Goal: Information Seeking & Learning: Learn about a topic

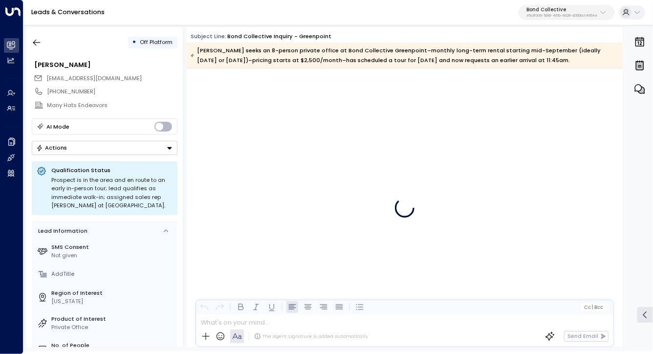
scroll to position [2852, 0]
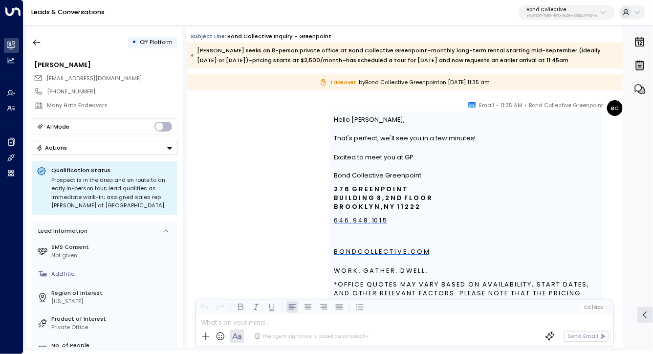
click at [539, 6] on button "Bond Collective e5c8f306-7b86-487b-8d28-d066bc04964e" at bounding box center [566, 13] width 96 height 16
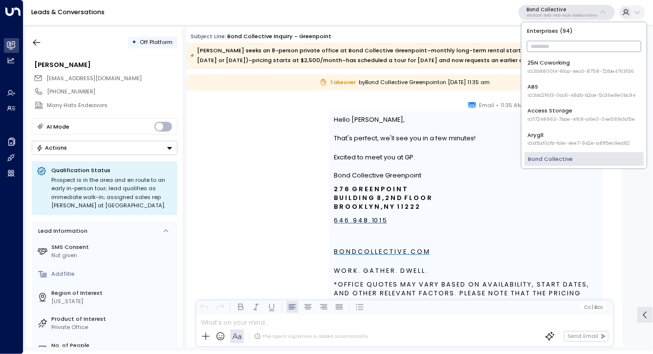
click at [543, 48] on input "text" at bounding box center [584, 47] width 114 height 16
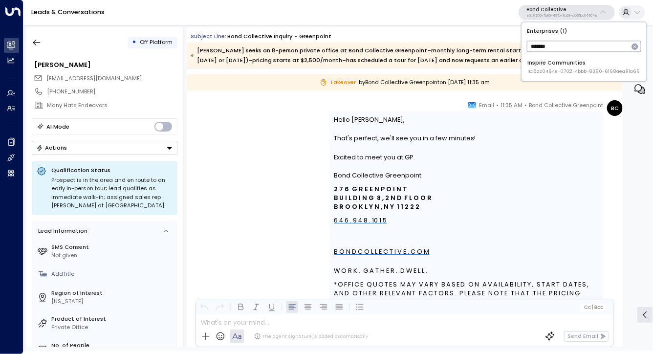
type input "*******"
click at [537, 62] on div "Inspire Communities ID: 5ac0484e-0702-4bbb-8380-6168aea91a66" at bounding box center [584, 67] width 112 height 16
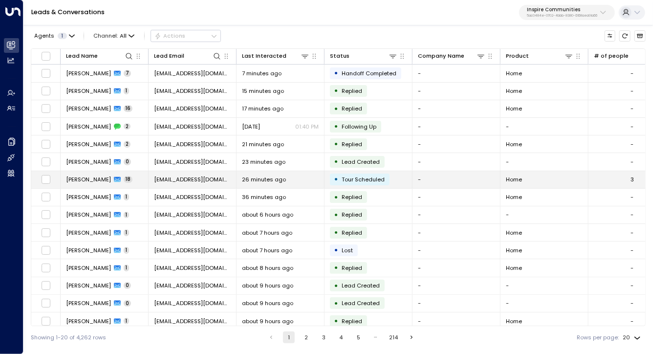
click at [96, 178] on span "[PERSON_NAME]" at bounding box center [88, 179] width 45 height 8
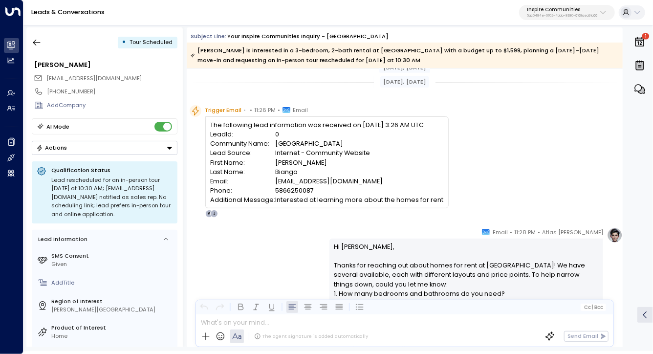
click at [328, 119] on div "The following lead information was received on 9/29/2025 - 3:26 AM UTC LeadId: …" at bounding box center [326, 161] width 243 height 91
click at [328, 121] on div "The following lead information was received on 9/29/2025 - 3:26 AM UTC LeadId: …" at bounding box center [326, 162] width 233 height 85
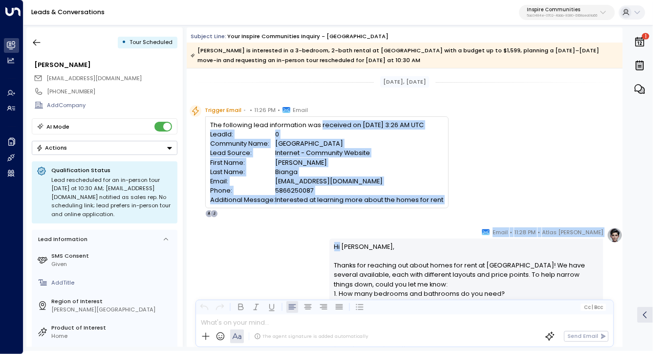
drag, startPoint x: 328, startPoint y: 121, endPoint x: 337, endPoint y: 227, distance: 106.4
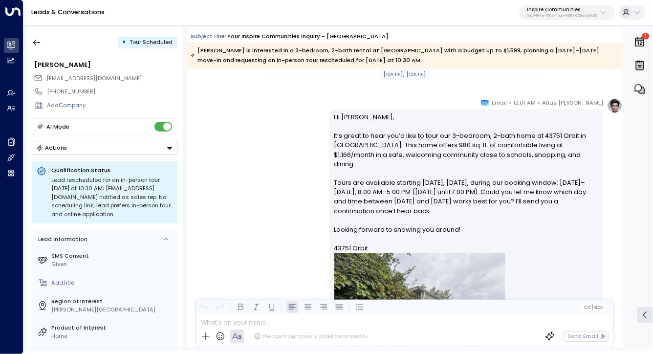
scroll to position [1496, 0]
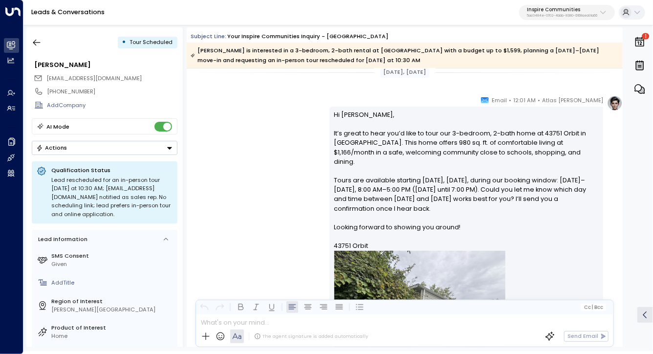
click at [360, 181] on p "Hi Jennifer, It’s great to hear you’d like to tour our 3-bedroom, 2-bath home a…" at bounding box center [466, 254] width 264 height 288
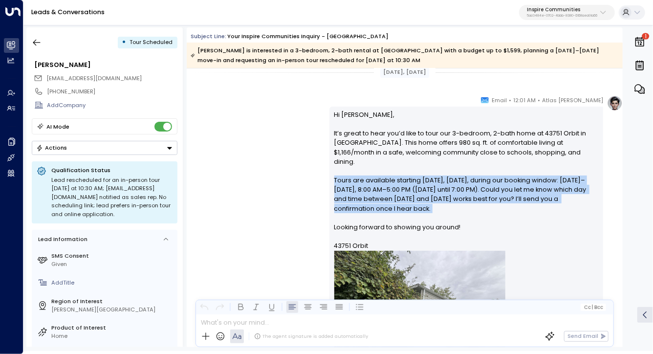
click at [360, 181] on p "Hi Jennifer, It’s great to hear you’d like to tour our 3-bedroom, 2-bath home a…" at bounding box center [466, 254] width 264 height 288
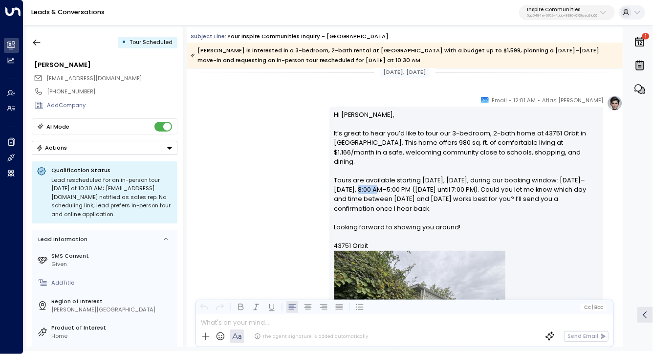
click at [360, 181] on p "Hi Jennifer, It’s great to hear you’d like to tour our 3-bedroom, 2-bath home a…" at bounding box center [466, 254] width 264 height 288
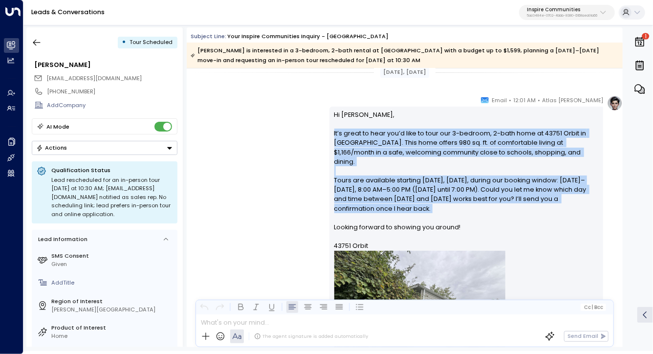
drag, startPoint x: 360, startPoint y: 181, endPoint x: 356, endPoint y: 144, distance: 37.3
click at [356, 144] on p "Hi Jennifer, It’s great to hear you’d like to tour our 3-bedroom, 2-bath home a…" at bounding box center [466, 254] width 264 height 288
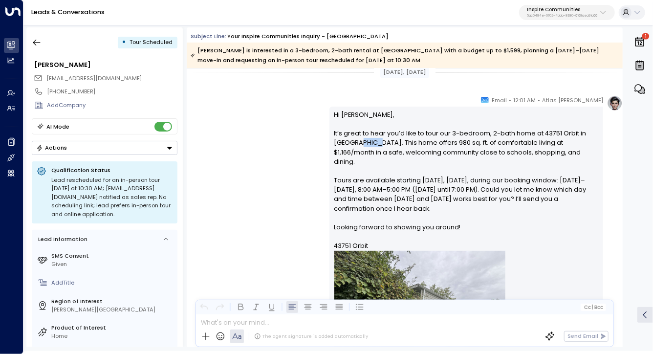
click at [356, 144] on p "Hi Jennifer, It’s great to hear you’d like to tour our 3-bedroom, 2-bath home a…" at bounding box center [466, 254] width 264 height 288
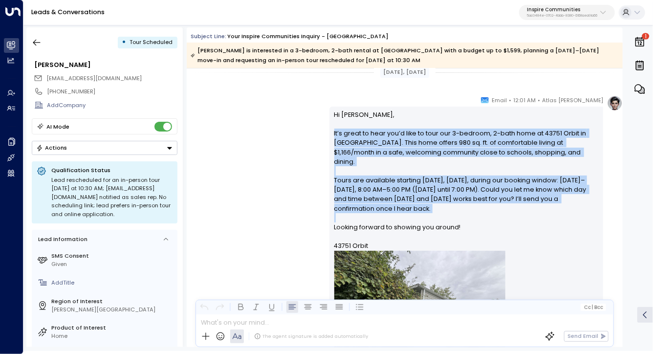
drag, startPoint x: 356, startPoint y: 144, endPoint x: 368, endPoint y: 207, distance: 64.2
click at [368, 207] on p "Hi Jennifer, It’s great to hear you’d like to tour our 3-bedroom, 2-bath home a…" at bounding box center [466, 254] width 264 height 288
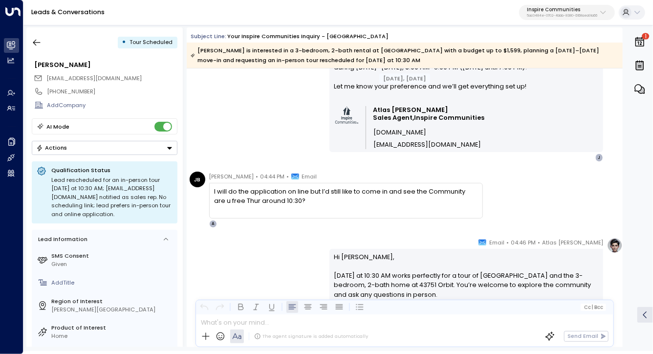
scroll to position [2351, 0]
click at [300, 196] on div "I will do the application on line but I’d still like to come in and see the Com…" at bounding box center [345, 195] width 263 height 19
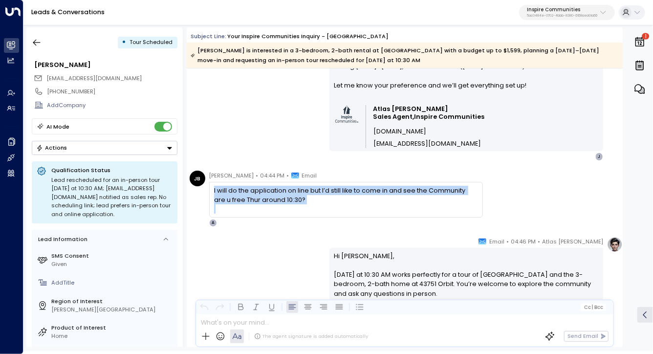
click at [300, 196] on div "I will do the application on line but I’d still like to come in and see the Com…" at bounding box center [345, 195] width 263 height 19
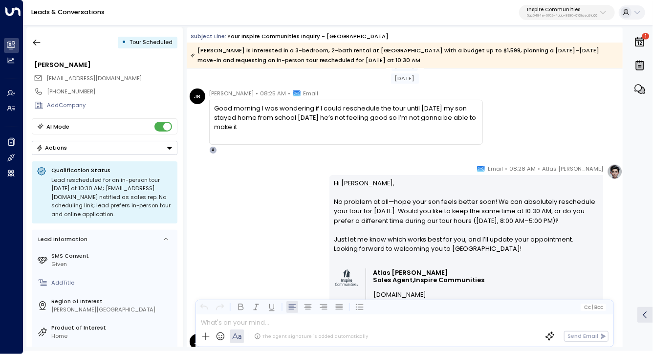
scroll to position [3106, 0]
click at [302, 118] on div "Good morning I was wondering if I could reschedule the tour until Monday my son…" at bounding box center [345, 118] width 263 height 28
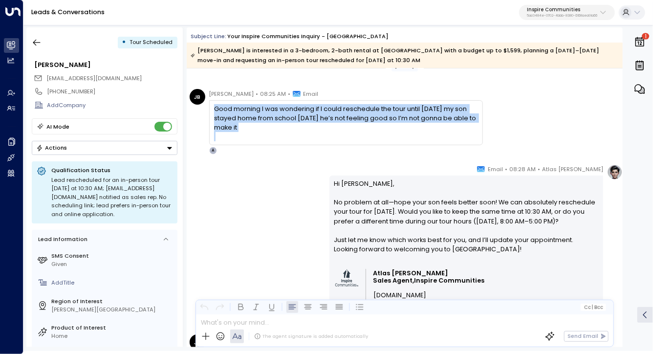
click at [302, 118] on div "Good morning I was wondering if I could reschedule the tour until Monday my son…" at bounding box center [345, 118] width 263 height 28
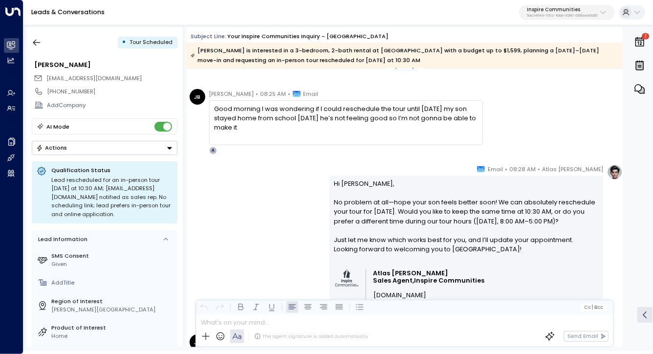
click at [295, 200] on div "Atlas Parker • 08:28 AM • Email Hi Jennifer, No problem at all—hope your son fe…" at bounding box center [405, 244] width 436 height 160
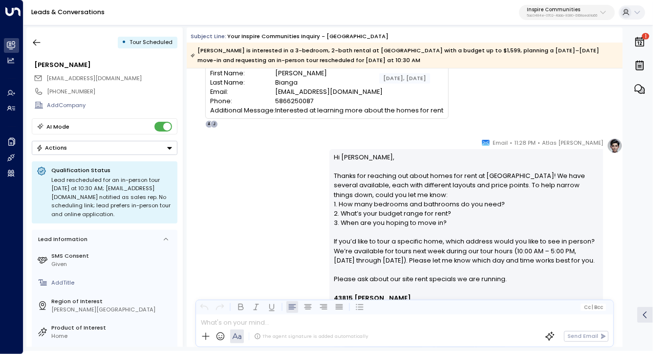
scroll to position [0, 0]
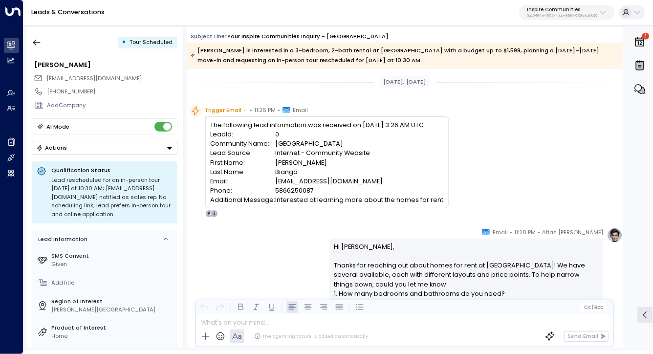
click at [467, 65] on div "[PERSON_NAME] is interested in a 3-bedroom, 2-bath rental at [GEOGRAPHIC_DATA] …" at bounding box center [404, 55] width 427 height 20
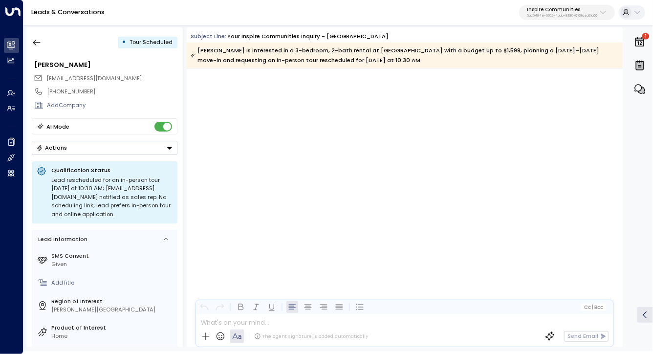
scroll to position [4542, 0]
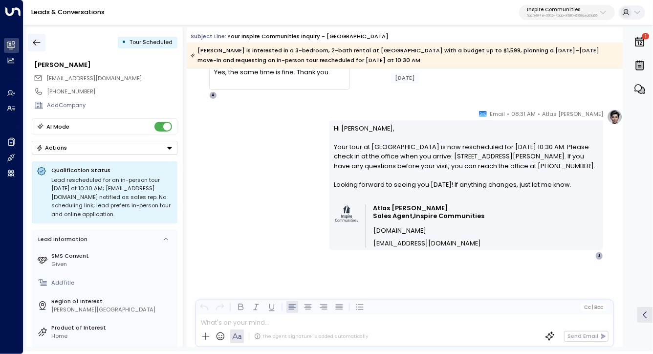
click at [43, 44] on button "button" at bounding box center [37, 43] width 18 height 18
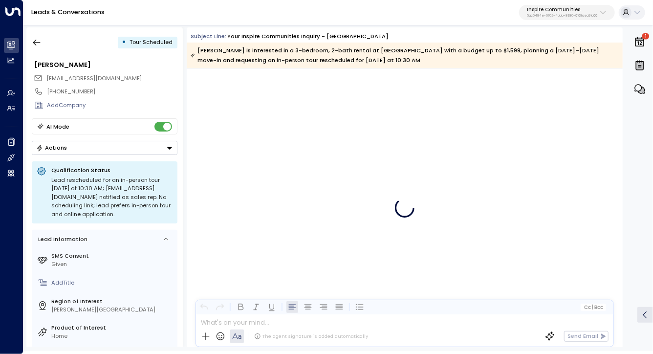
scroll to position [4542, 0]
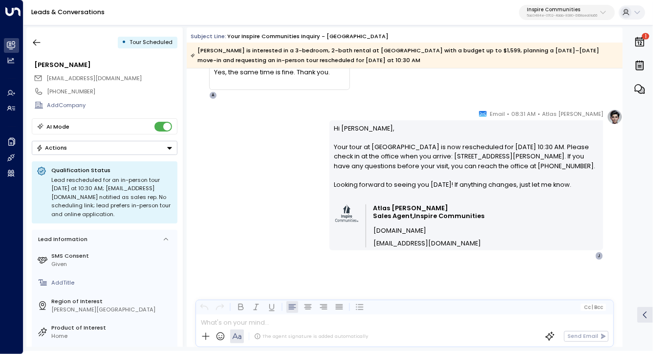
click at [556, 18] on p "5ac0484e-0702-4bbb-8380-6168aea91a66" at bounding box center [562, 16] width 70 height 4
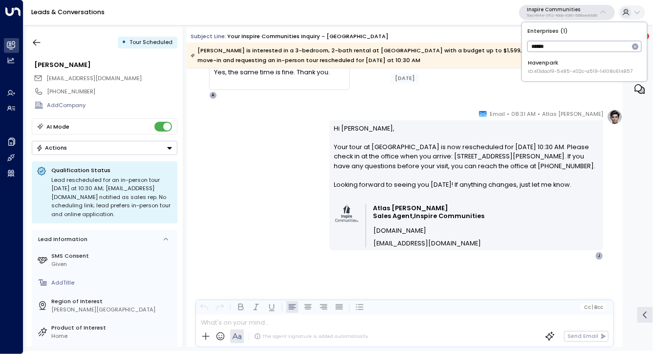
type input "******"
click at [559, 69] on span "ID: 413dacf9-5485-402c-a519-14108c614857" at bounding box center [580, 71] width 105 height 7
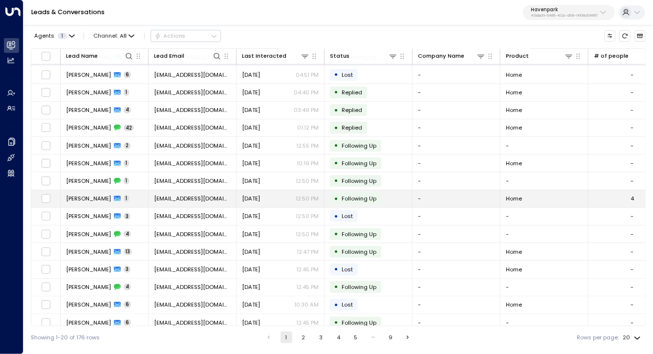
scroll to position [93, 0]
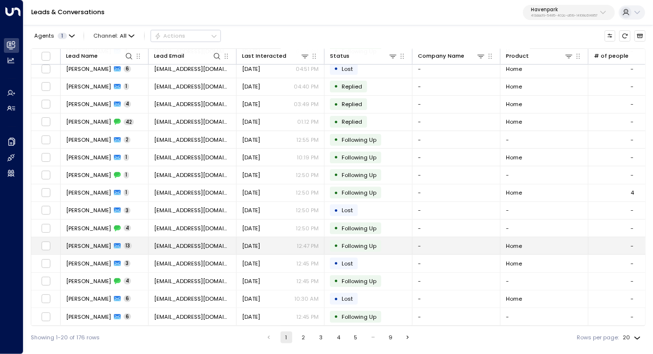
click at [89, 244] on span "[PERSON_NAME]" at bounding box center [88, 246] width 45 height 8
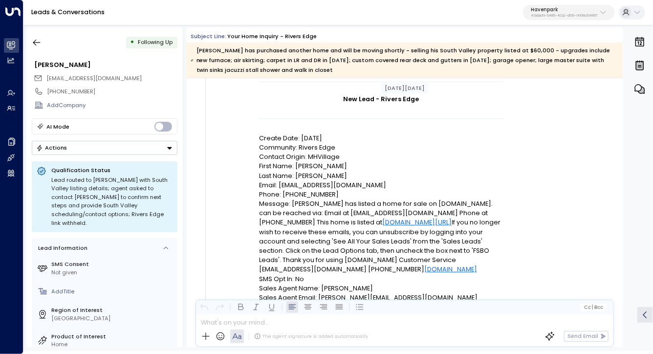
scroll to position [111, 0]
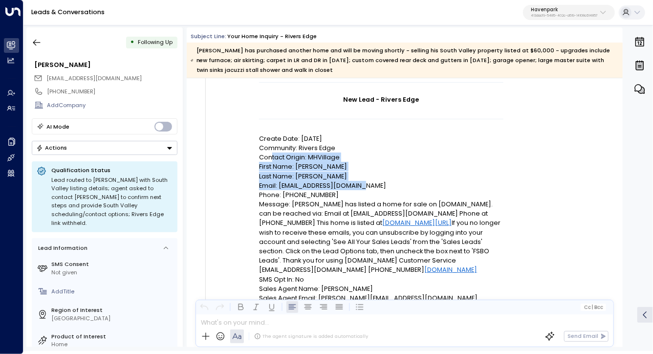
drag, startPoint x: 271, startPoint y: 161, endPoint x: 501, endPoint y: 234, distance: 241.9
click at [499, 233] on td "New Lead - Rivers Edge Create Date: [DATE] Community: Rivers Edge Contact Origi…" at bounding box center [381, 236] width 244 height 308
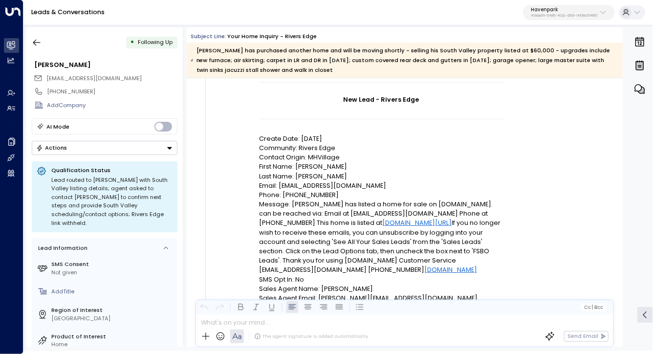
click at [501, 234] on p "Message: [PERSON_NAME] has listed a home for sale on [DOMAIN_NAME]. can be reac…" at bounding box center [381, 236] width 244 height 75
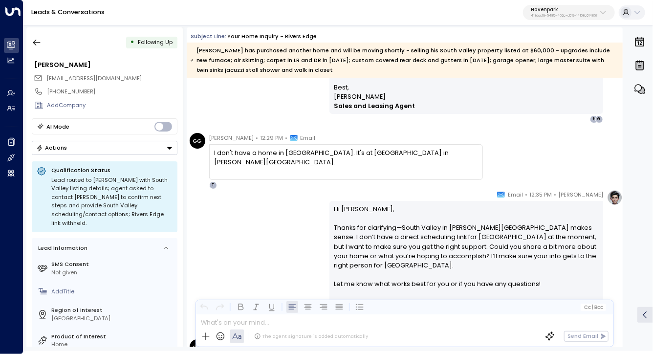
scroll to position [1007, 0]
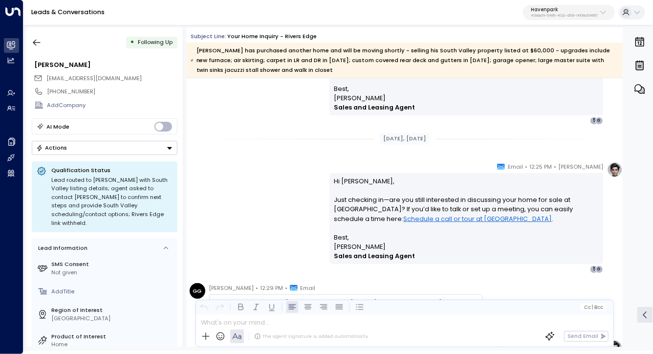
click at [503, 209] on p "Hi [PERSON_NAME], Just checking in—are you still interested in discussing your …" at bounding box center [466, 204] width 264 height 56
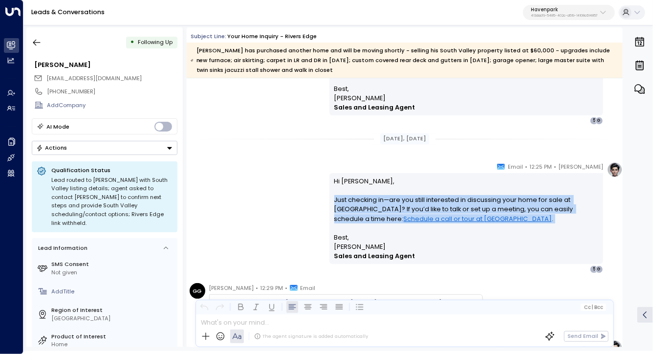
click at [503, 209] on p "Hi [PERSON_NAME], Just checking in—are you still interested in discussing your …" at bounding box center [466, 204] width 264 height 56
click at [503, 229] on p "Hi [PERSON_NAME], Just checking in—are you still interested in discussing your …" at bounding box center [466, 204] width 264 height 56
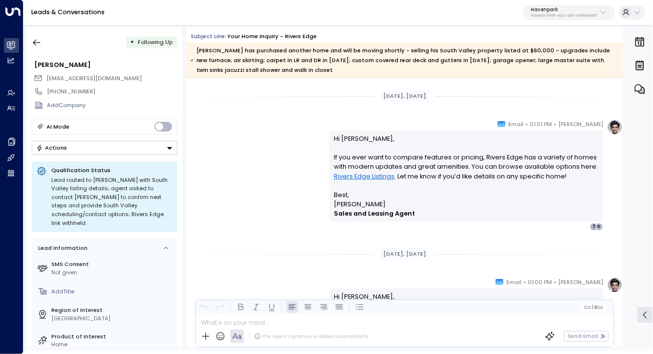
scroll to position [2149, 0]
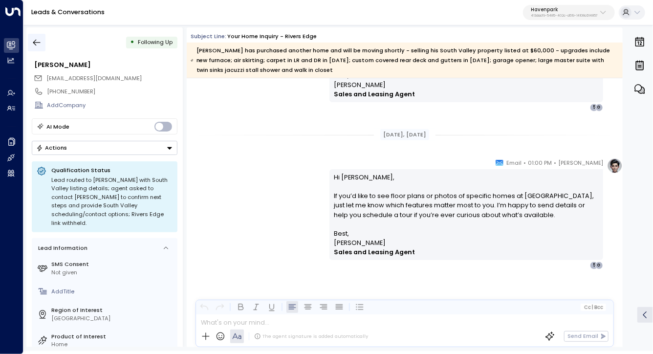
click at [36, 43] on icon "button" at bounding box center [37, 43] width 10 height 10
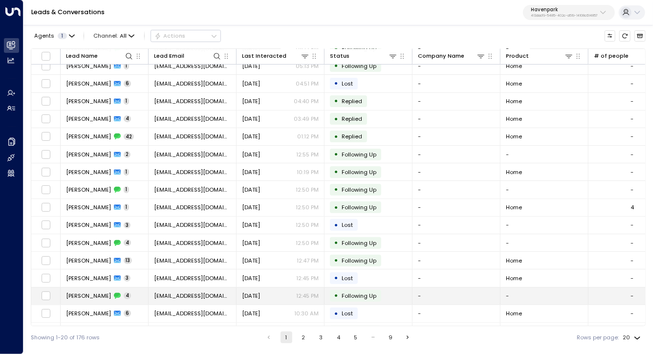
scroll to position [93, 0]
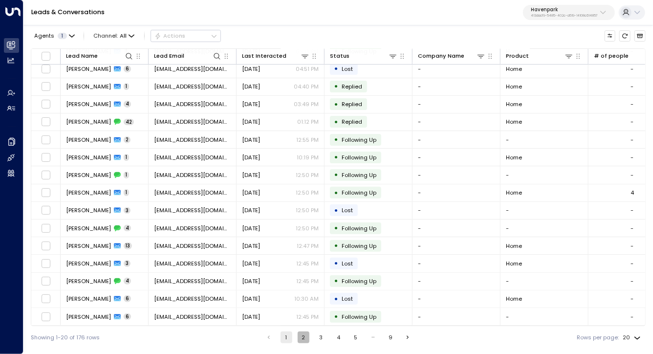
click at [302, 343] on button "2" at bounding box center [304, 337] width 12 height 12
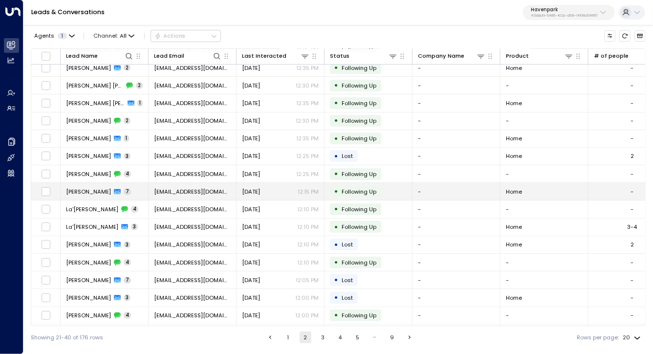
scroll to position [93, 0]
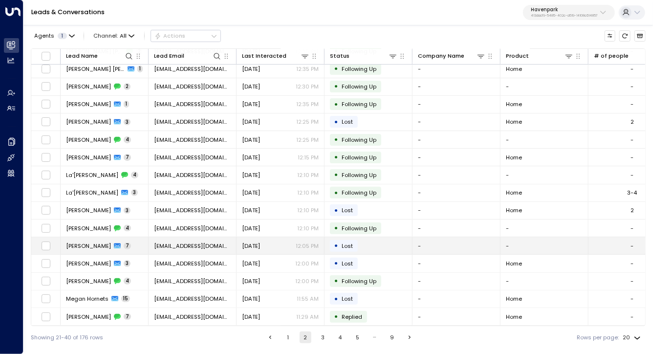
click at [90, 246] on span "[PERSON_NAME]" at bounding box center [88, 246] width 45 height 8
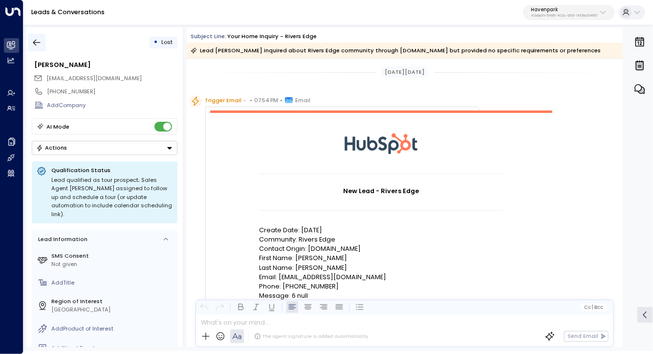
click at [35, 44] on icon "button" at bounding box center [36, 43] width 7 height 6
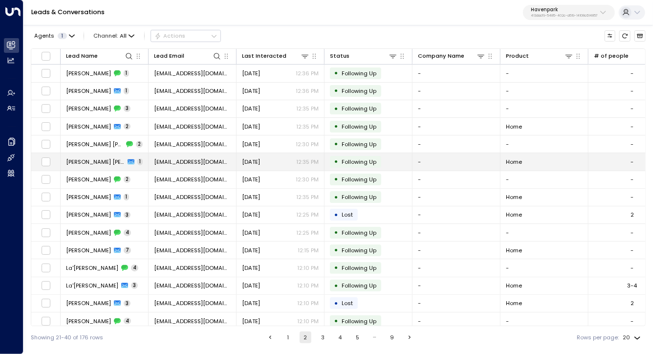
scroll to position [93, 0]
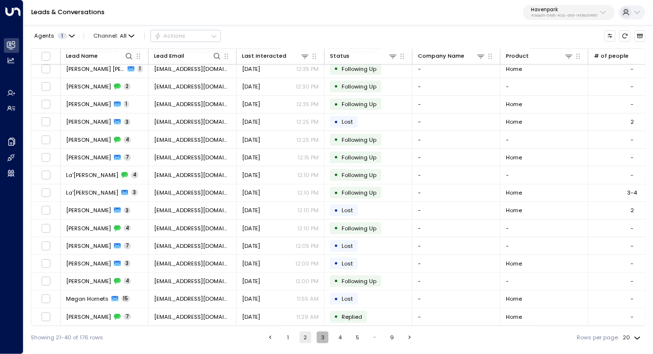
click at [323, 336] on button "3" at bounding box center [323, 337] width 12 height 12
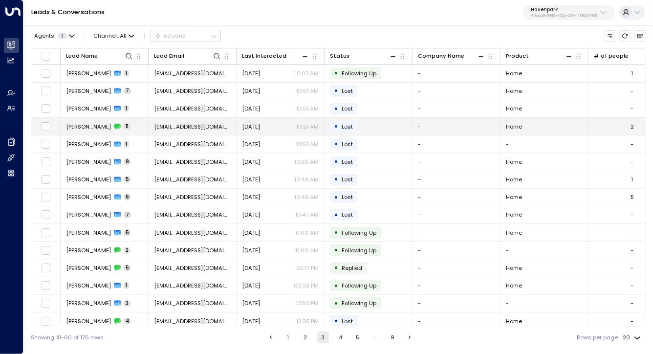
click at [91, 125] on span "[PERSON_NAME]" at bounding box center [88, 127] width 45 height 8
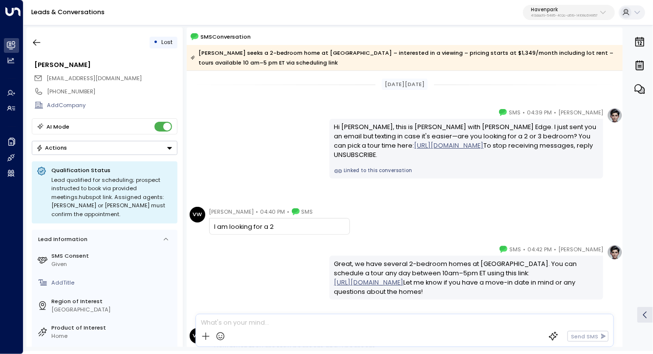
click at [377, 128] on div "Hi [PERSON_NAME], this is [PERSON_NAME] with [PERSON_NAME] Edge. I just sent yo…" at bounding box center [466, 141] width 264 height 38
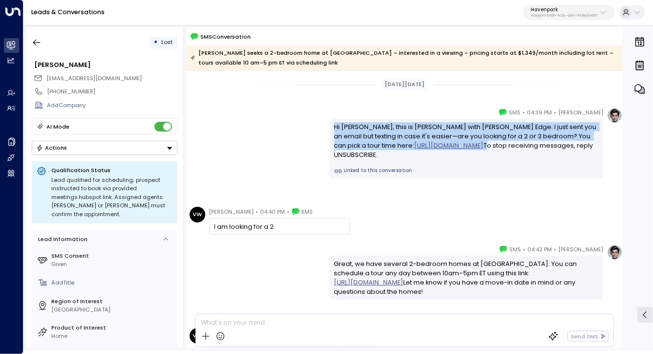
click at [377, 128] on div "Hi [PERSON_NAME], this is [PERSON_NAME] with [PERSON_NAME] Edge. I just sent yo…" at bounding box center [466, 141] width 264 height 38
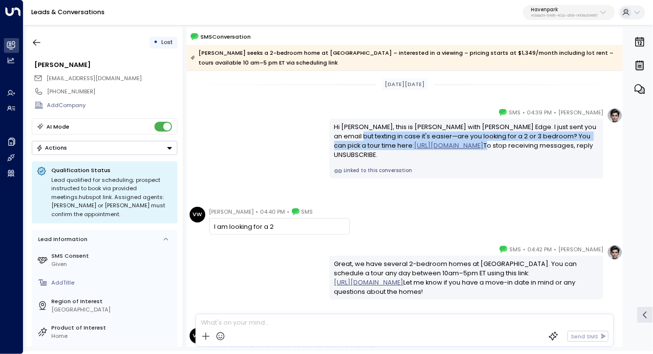
click at [307, 139] on div "[PERSON_NAME] • 04:39 PM • SMS Hi [PERSON_NAME], this is [PERSON_NAME] with [PE…" at bounding box center [405, 143] width 436 height 71
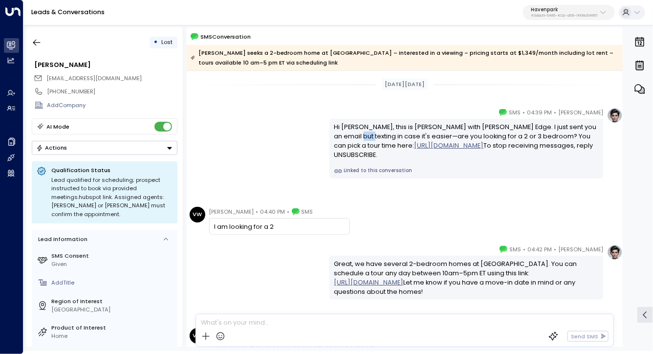
click at [307, 139] on div "[PERSON_NAME] • 04:39 PM • SMS Hi [PERSON_NAME], this is [PERSON_NAME] with [PE…" at bounding box center [405, 143] width 436 height 71
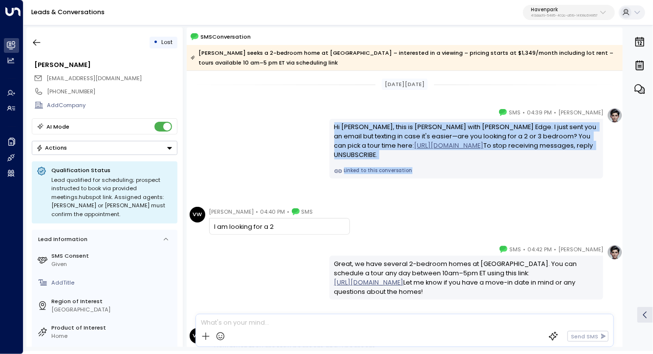
drag, startPoint x: 307, startPoint y: 111, endPoint x: 300, endPoint y: 216, distance: 104.8
click at [302, 216] on span "SMS" at bounding box center [308, 212] width 12 height 10
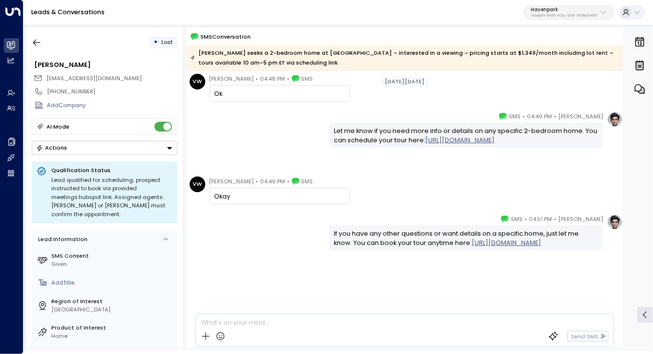
scroll to position [469, 0]
click at [37, 46] on icon "button" at bounding box center [37, 43] width 10 height 10
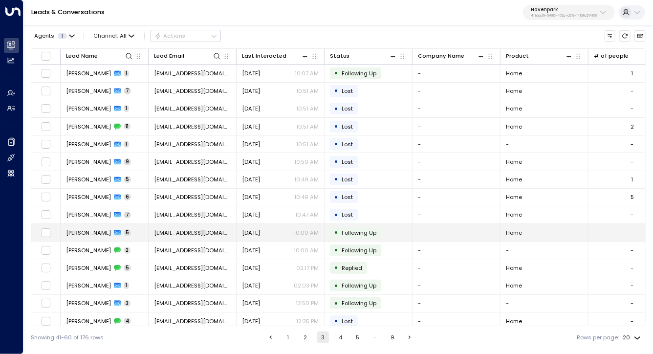
scroll to position [93, 0]
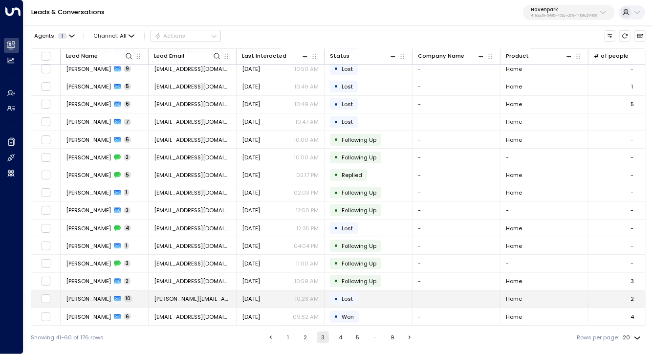
click at [91, 297] on span "[PERSON_NAME]" at bounding box center [88, 299] width 45 height 8
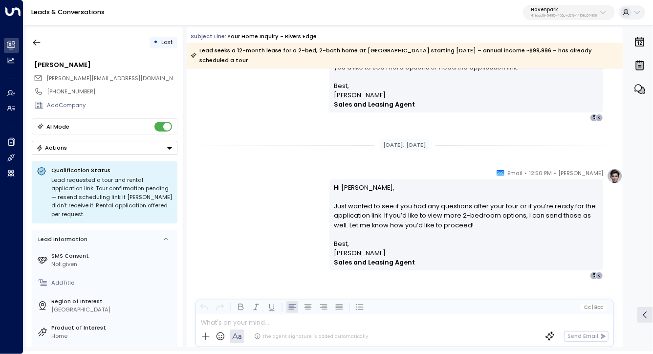
scroll to position [1958, 0]
click at [35, 42] on icon "button" at bounding box center [37, 43] width 10 height 10
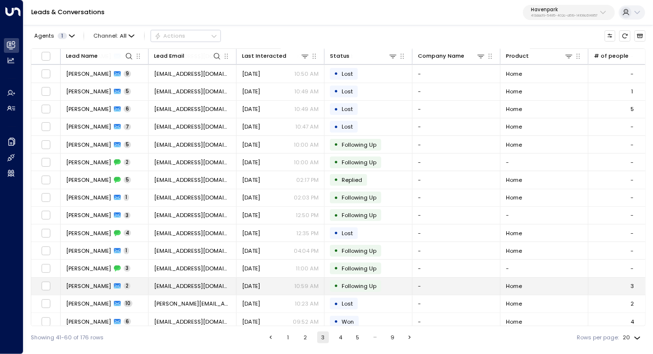
scroll to position [93, 0]
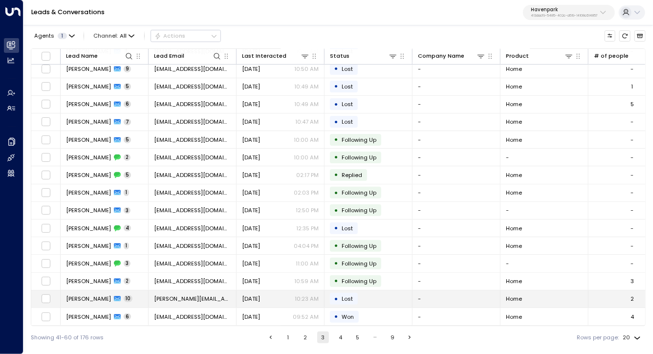
click at [80, 299] on span "[PERSON_NAME]" at bounding box center [88, 299] width 45 height 8
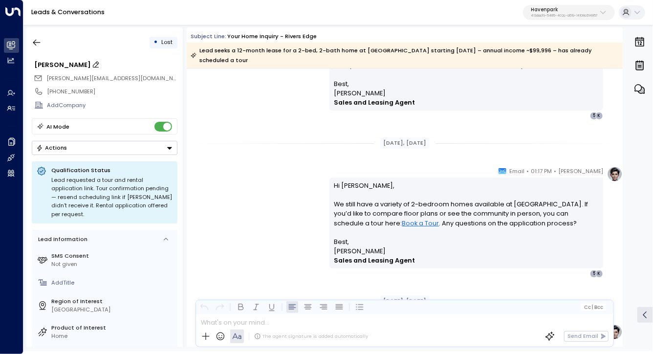
scroll to position [1300, 0]
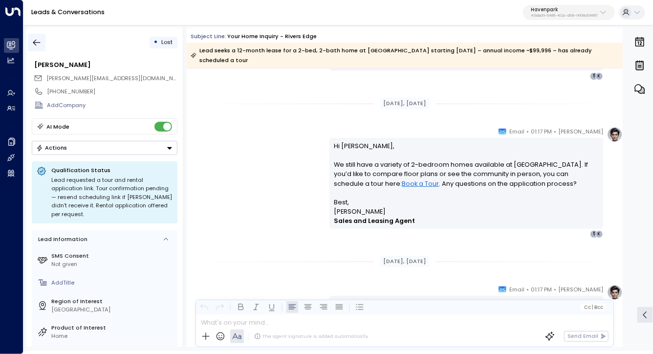
click at [42, 49] on button "button" at bounding box center [37, 43] width 18 height 18
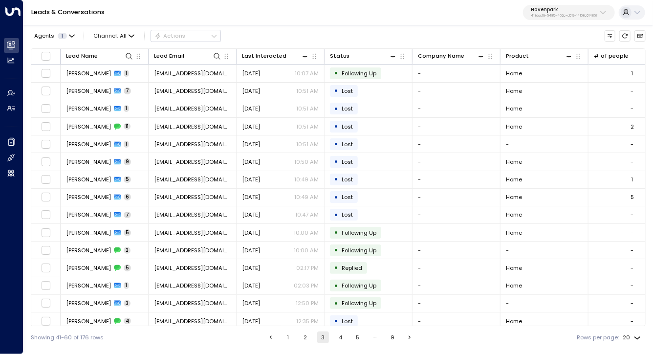
click at [342, 341] on button "4" at bounding box center [340, 337] width 12 height 12
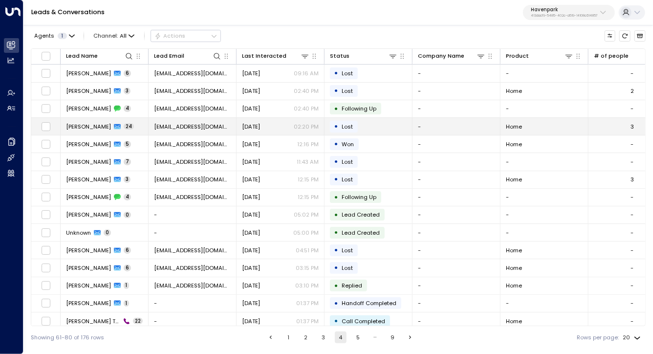
click at [77, 130] on td "[PERSON_NAME] 24" at bounding box center [105, 126] width 88 height 17
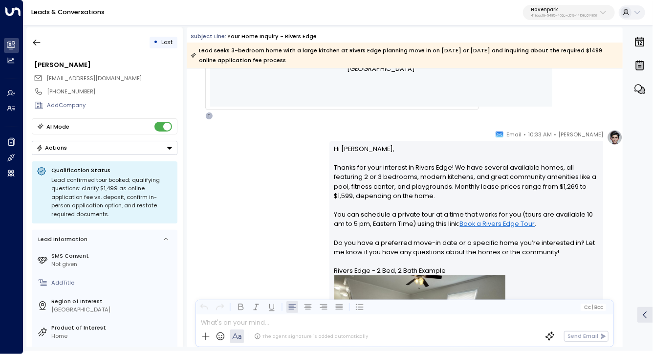
scroll to position [500, 0]
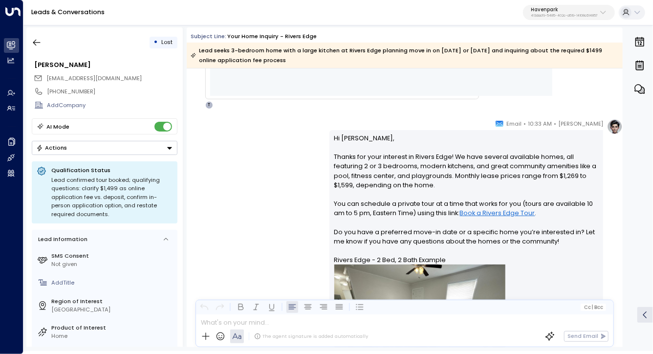
click at [334, 173] on p "Hi [PERSON_NAME], Thanks for your interest in Rivers Edge! We have several avai…" at bounding box center [466, 272] width 264 height 279
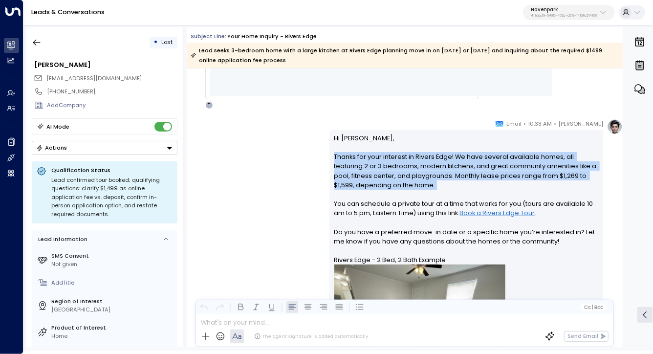
click at [334, 173] on p "Hi [PERSON_NAME], Thanks for your interest in Rivers Edge! We have several avai…" at bounding box center [466, 272] width 264 height 279
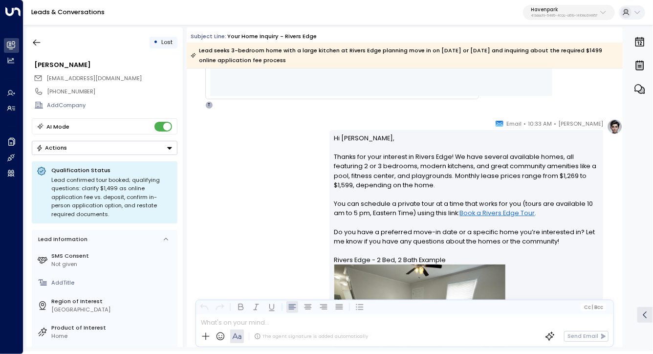
click at [286, 204] on div "[PERSON_NAME] • 10:33 AM • Email Hi [PERSON_NAME], Thanks for your interest in …" at bounding box center [405, 286] width 436 height 334
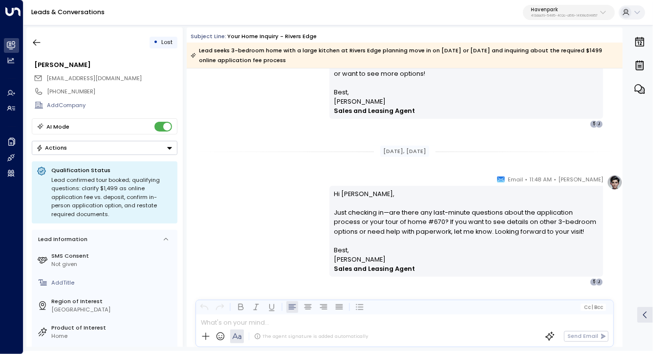
scroll to position [3816, 0]
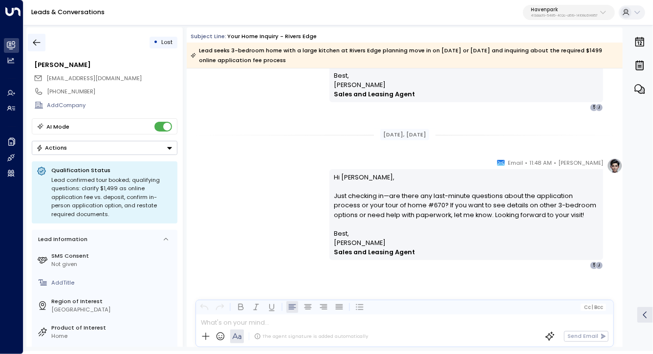
click at [40, 43] on icon "button" at bounding box center [36, 43] width 7 height 6
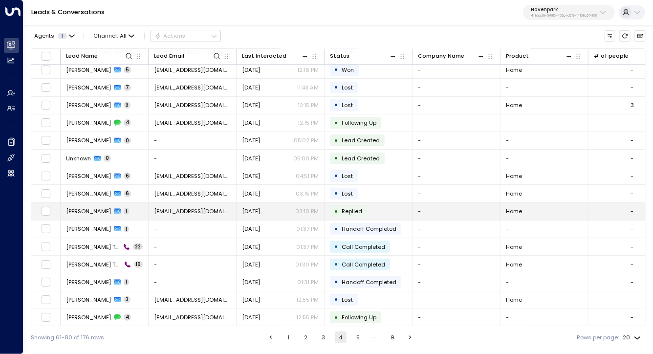
scroll to position [93, 0]
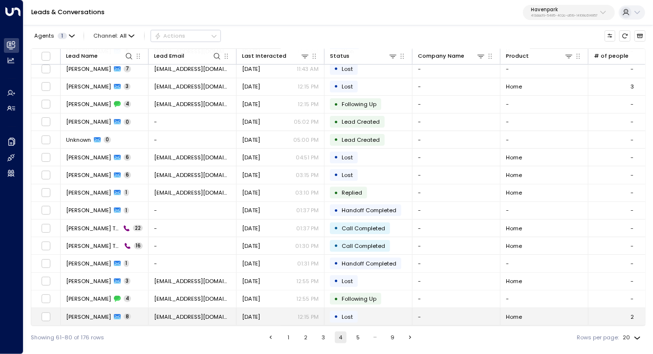
click at [88, 313] on span "[PERSON_NAME]" at bounding box center [88, 317] width 45 height 8
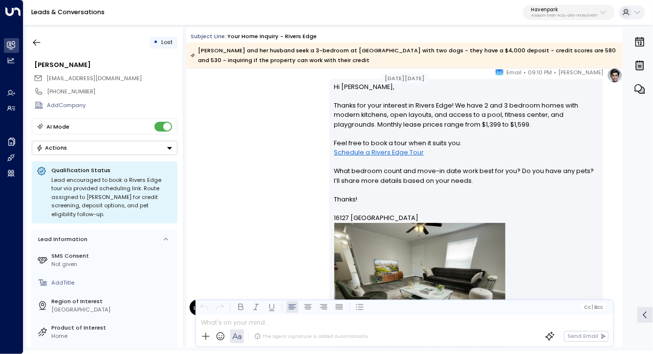
scroll to position [748, 0]
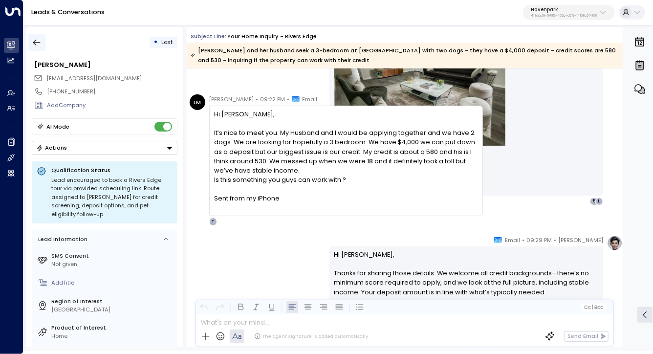
click at [33, 49] on button "button" at bounding box center [37, 43] width 18 height 18
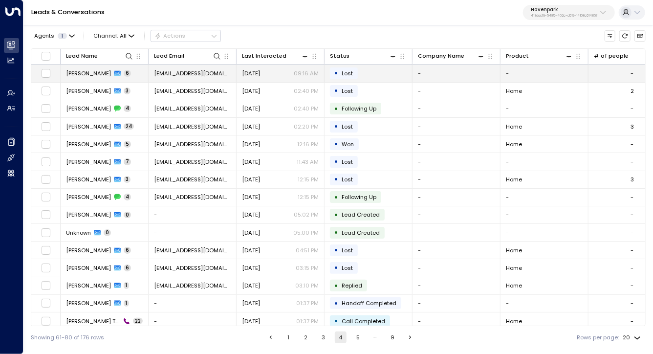
click at [86, 70] on span "[PERSON_NAME]" at bounding box center [88, 73] width 45 height 8
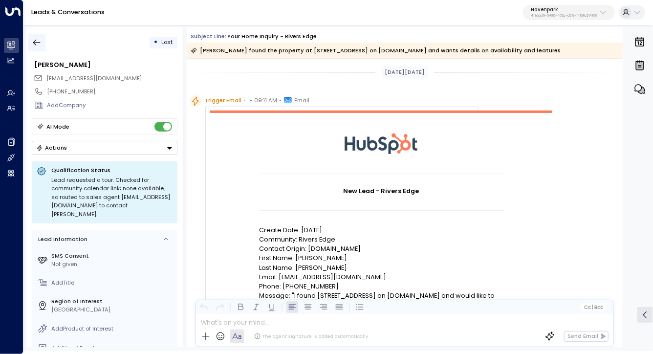
click at [32, 40] on icon "button" at bounding box center [37, 43] width 10 height 10
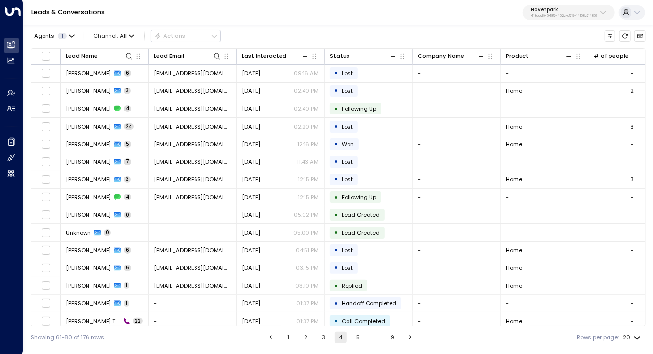
click at [353, 341] on button "5" at bounding box center [358, 337] width 12 height 12
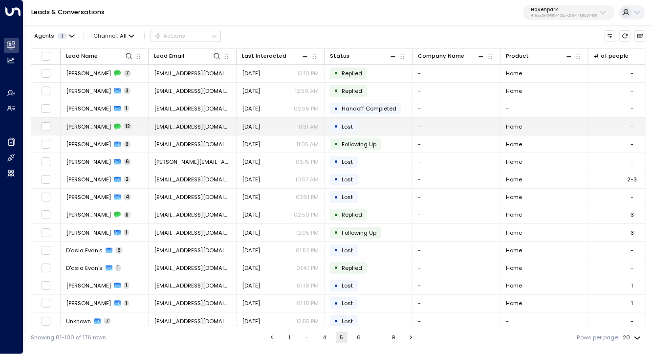
click at [82, 128] on span "[PERSON_NAME]" at bounding box center [88, 127] width 45 height 8
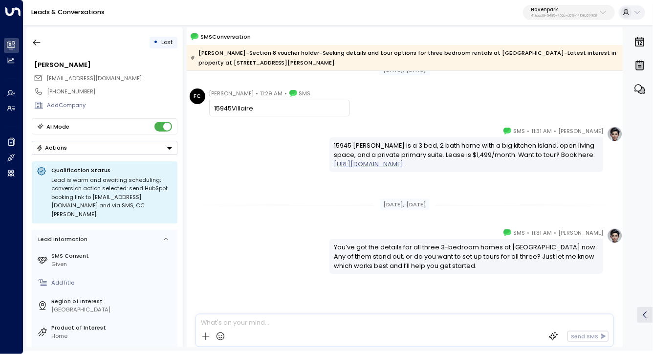
scroll to position [580, 0]
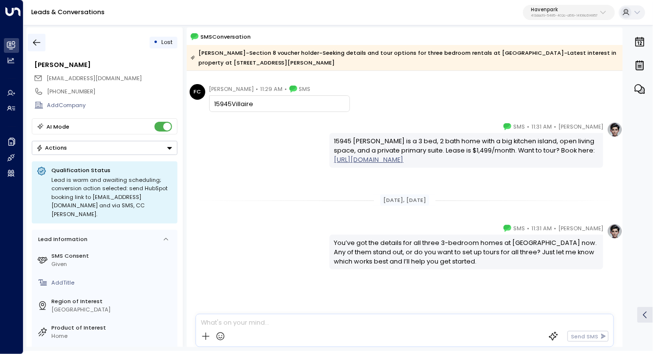
click at [32, 40] on icon "button" at bounding box center [37, 43] width 10 height 10
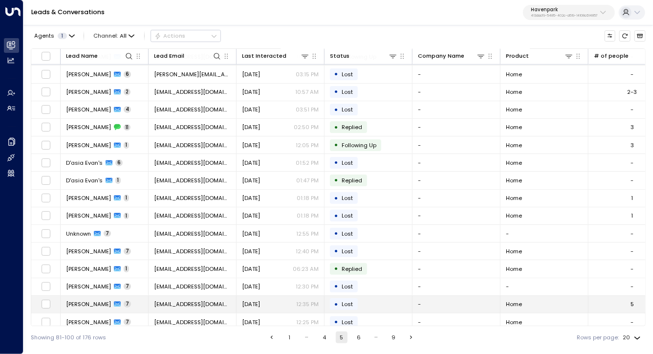
scroll to position [93, 0]
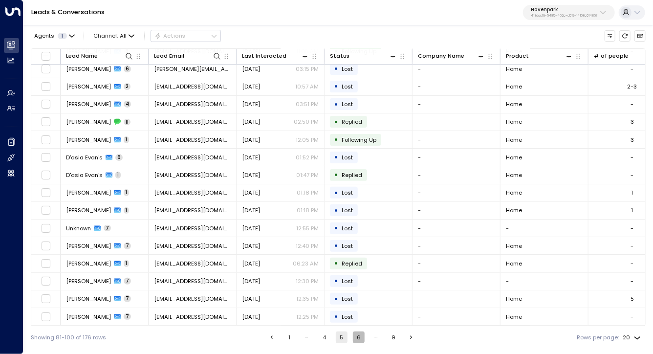
click at [354, 339] on button "6" at bounding box center [359, 337] width 12 height 12
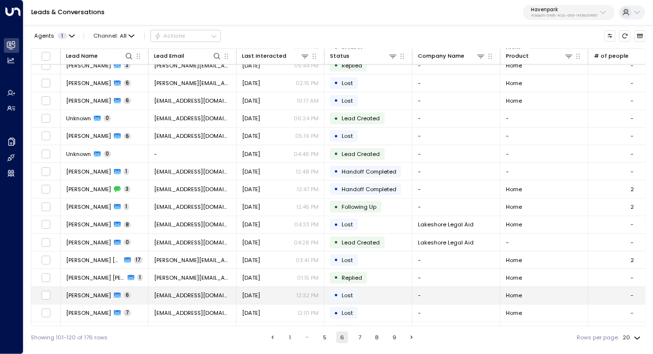
scroll to position [93, 0]
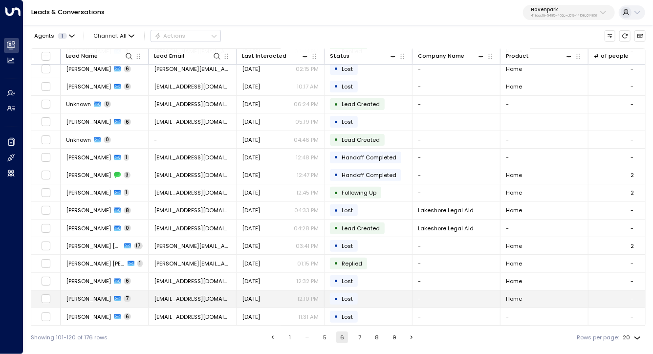
click at [91, 298] on span "[PERSON_NAME]" at bounding box center [88, 299] width 45 height 8
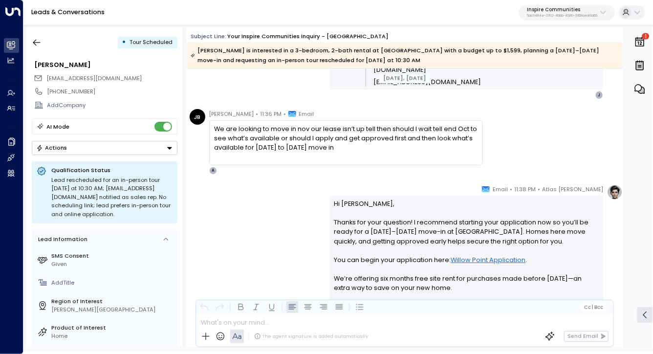
scroll to position [1060, 0]
click at [368, 161] on div "We are looking to move in nov our lease isn’t up tell then should I wait tell e…" at bounding box center [346, 141] width 274 height 45
click at [368, 125] on div "We are looking to move in nov our lease isn’t up tell then should I wait tell e…" at bounding box center [345, 137] width 263 height 28
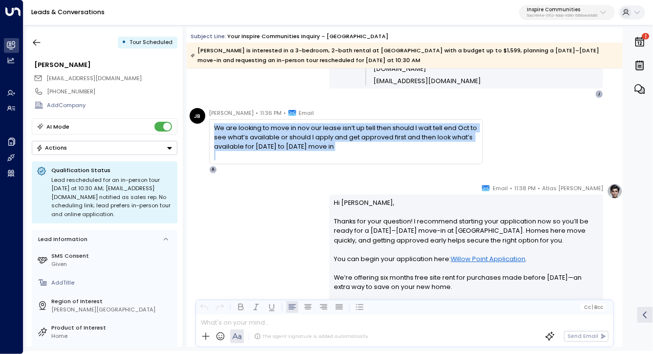
click at [368, 125] on div "We are looking to move in nov our lease isn’t up tell then should I wait tell e…" at bounding box center [345, 137] width 263 height 28
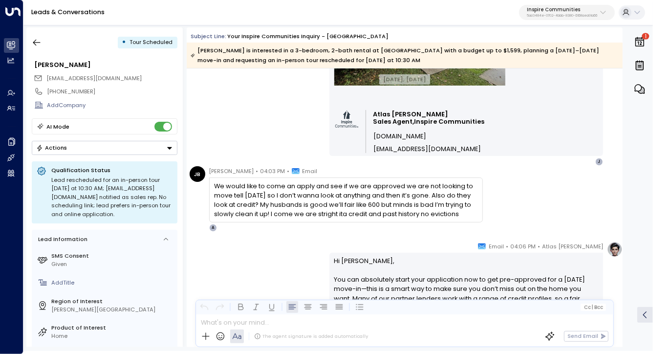
scroll to position [1791, 0]
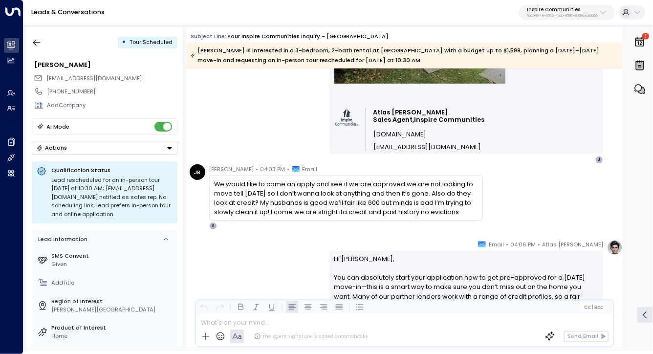
click at [370, 215] on div "We would like to come an apply and see if we are approved we are not looking to…" at bounding box center [345, 198] width 263 height 38
click at [370, 201] on div "We would like to come an apply and see if we are approved we are not looking to…" at bounding box center [345, 198] width 263 height 38
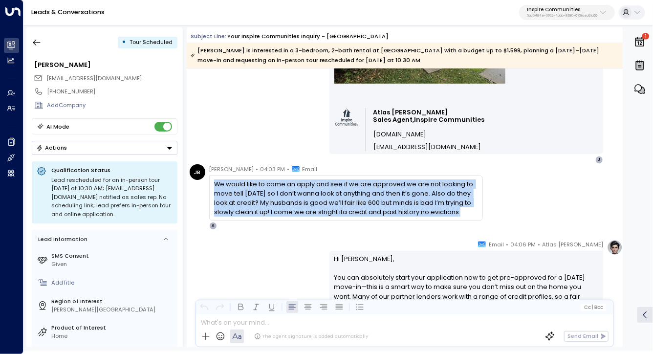
click at [370, 201] on div "We would like to come an apply and see if we are approved we are not looking to…" at bounding box center [345, 198] width 263 height 38
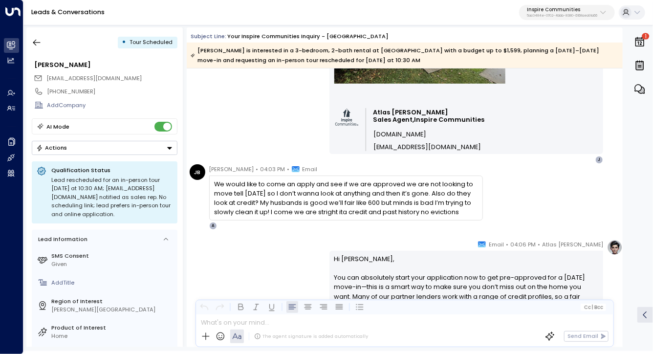
click at [368, 244] on div "Atlas Parker • 04:06 PM • Email Hi Jennifer, You can absolutely start your appl…" at bounding box center [466, 352] width 274 height 226
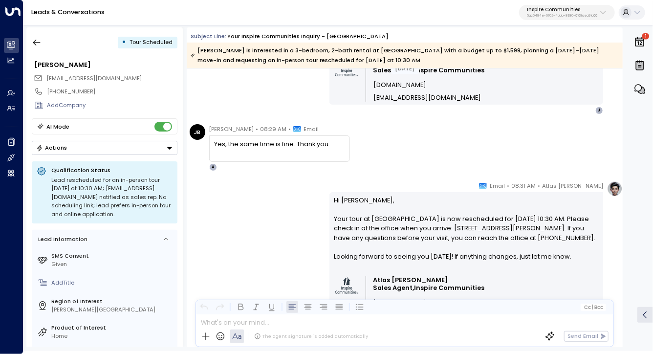
scroll to position [3388, 0]
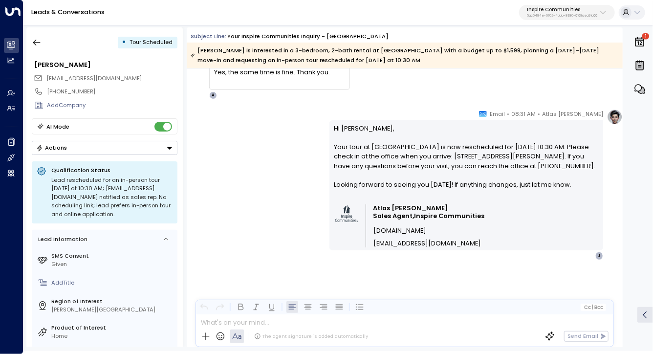
click at [382, 148] on p "Hi Jennifer, Your tour at Willow Point is now rescheduled for Monday, October 6…" at bounding box center [466, 161] width 264 height 75
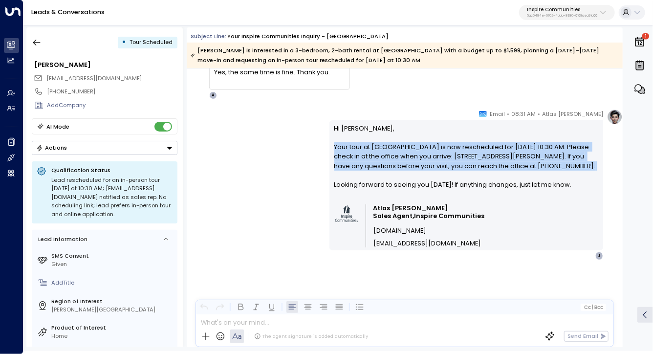
click at [382, 148] on p "Hi Jennifer, Your tour at Willow Point is now rescheduled for Monday, October 6…" at bounding box center [466, 161] width 264 height 75
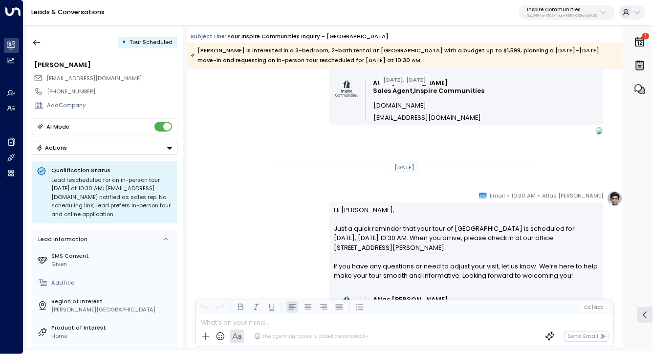
scroll to position [2618, 0]
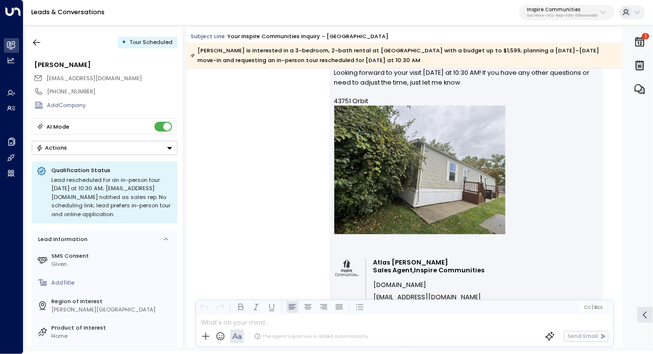
click at [589, 17] on p "5ac0484e-0702-4bbb-8380-6168aea91a66" at bounding box center [562, 16] width 70 height 4
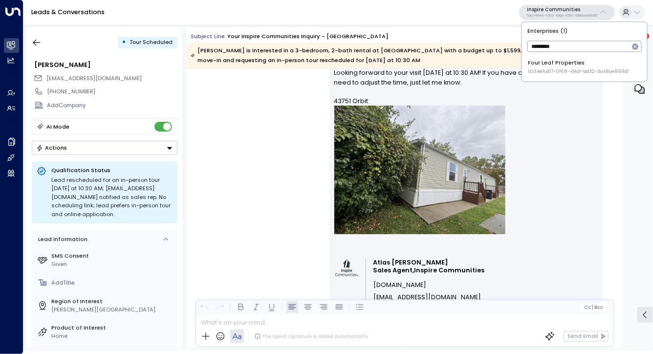
type input "*********"
click at [550, 64] on div "Four Leaf Properties ID: 34e1cd17-0f68-49af-bd32-3c48ce8611d1" at bounding box center [578, 67] width 101 height 16
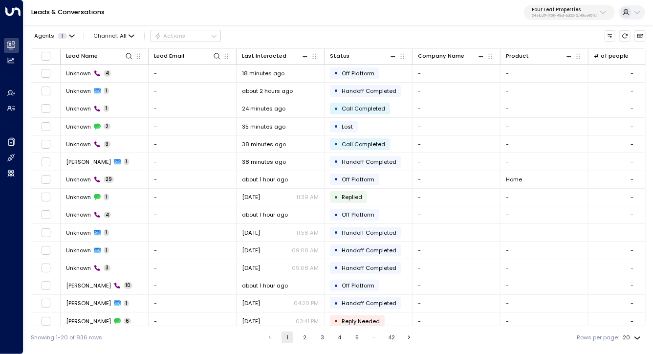
click at [366, 33] on div "Agents 1 Channel: All Actions" at bounding box center [338, 35] width 615 height 17
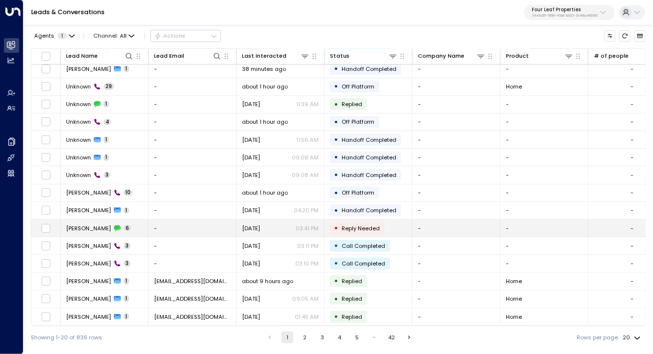
scroll to position [93, 0]
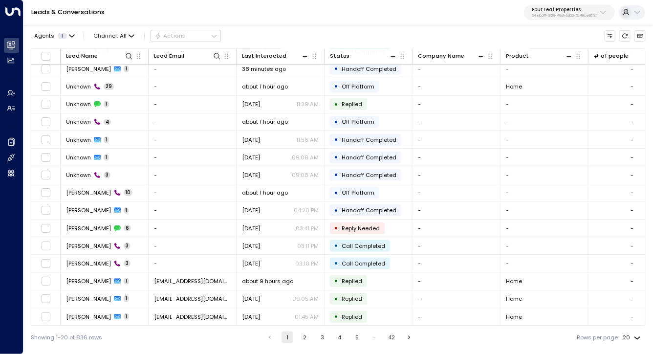
click at [299, 335] on button "2" at bounding box center [305, 337] width 12 height 12
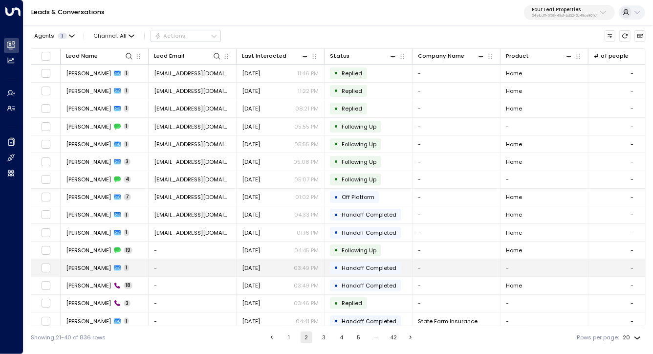
scroll to position [93, 0]
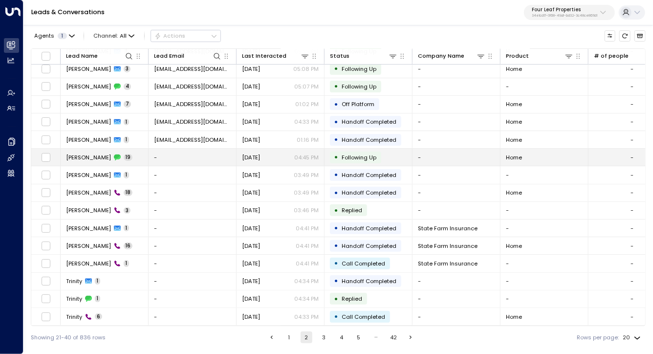
click at [82, 153] on span "Jerry Anderson" at bounding box center [88, 157] width 45 height 8
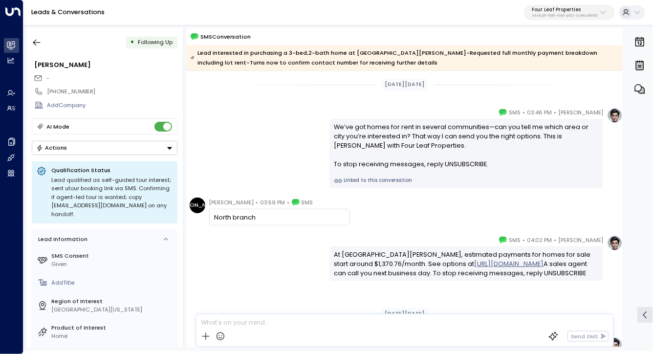
click at [252, 120] on div "Katie Olson • 03:46 PM • SMS We’ve got homes for rent in several communities—ca…" at bounding box center [405, 148] width 436 height 80
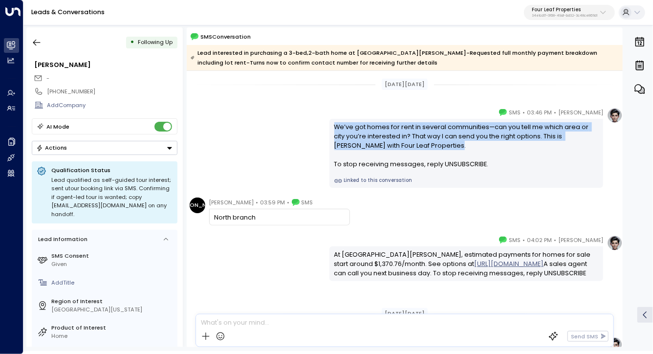
click at [252, 120] on div "Katie Olson • 03:46 PM • SMS We’ve got homes for rent in several communities—ca…" at bounding box center [405, 148] width 436 height 80
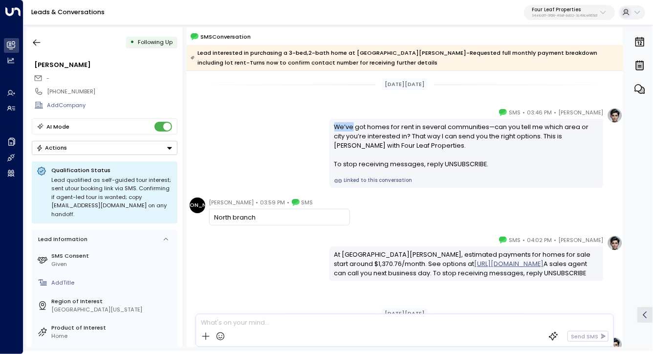
click at [252, 120] on div "Katie Olson • 03:46 PM • SMS We’ve got homes for rent in several communities—ca…" at bounding box center [405, 148] width 436 height 80
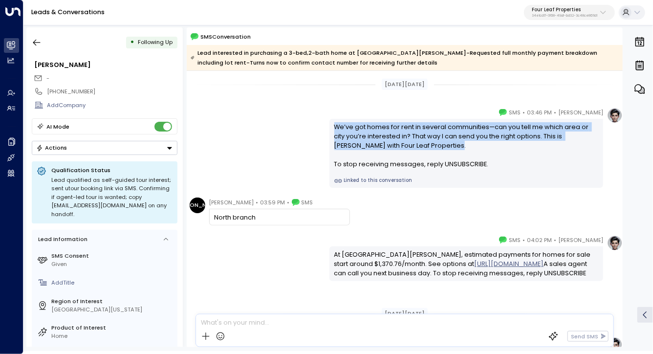
click at [252, 120] on div "Katie Olson • 03:46 PM • SMS We’ve got homes for rent in several communities—ca…" at bounding box center [405, 148] width 436 height 80
click at [252, 139] on div "Katie Olson • 03:46 PM • SMS We’ve got homes for rent in several communities—ca…" at bounding box center [405, 148] width 436 height 80
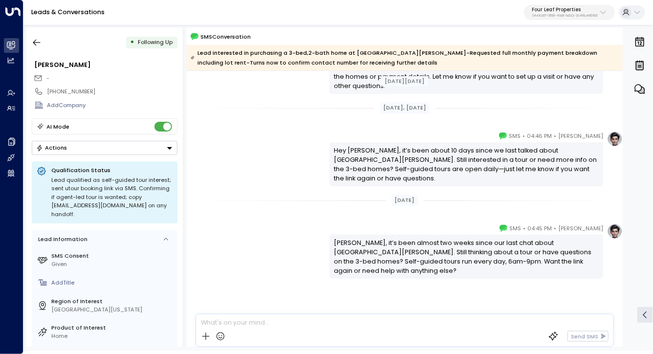
scroll to position [1125, 0]
click at [32, 40] on icon "button" at bounding box center [37, 43] width 10 height 10
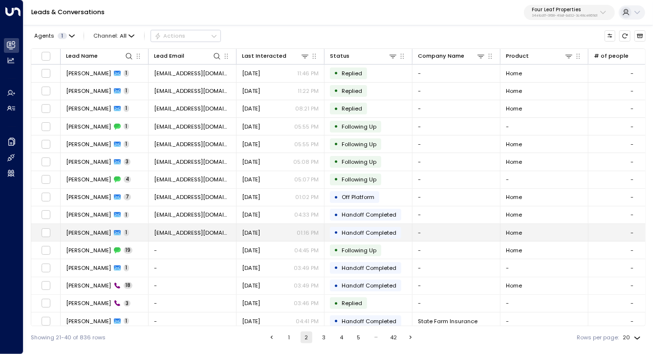
scroll to position [93, 0]
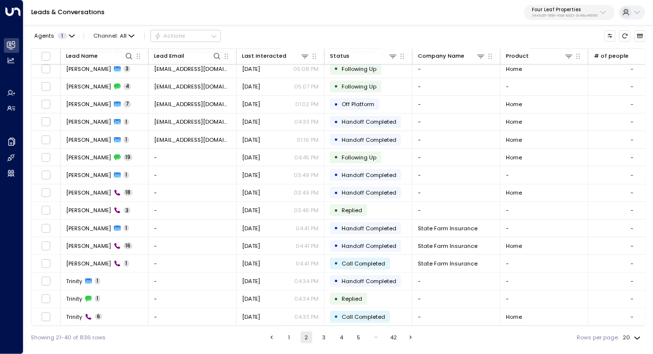
click at [328, 338] on li "3" at bounding box center [324, 337] width 13 height 12
click at [324, 338] on button "3" at bounding box center [324, 337] width 12 height 12
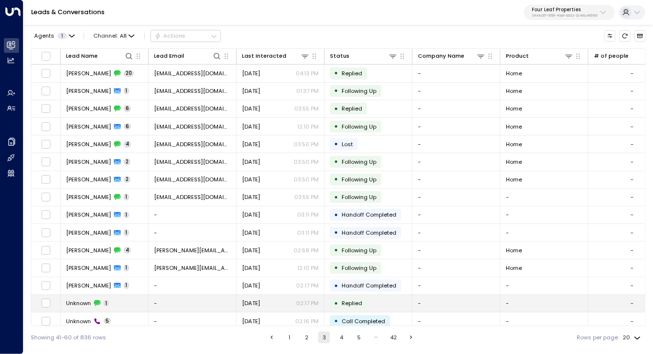
scroll to position [93, 0]
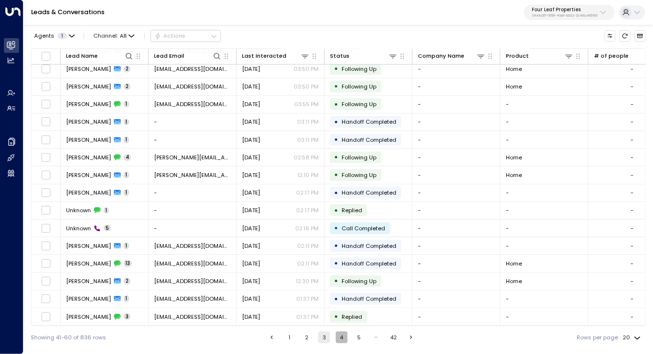
click at [344, 336] on button "4" at bounding box center [342, 337] width 12 height 12
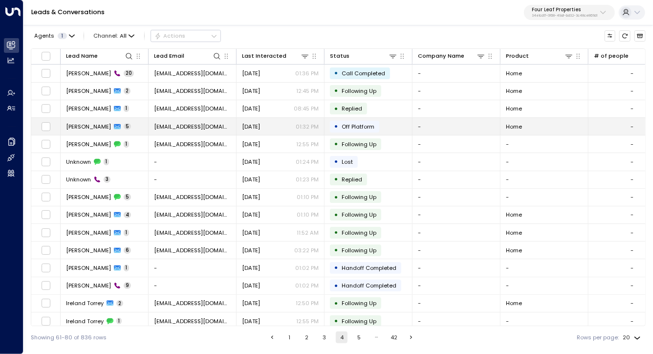
click at [86, 125] on span "Melanie Chapin" at bounding box center [88, 127] width 45 height 8
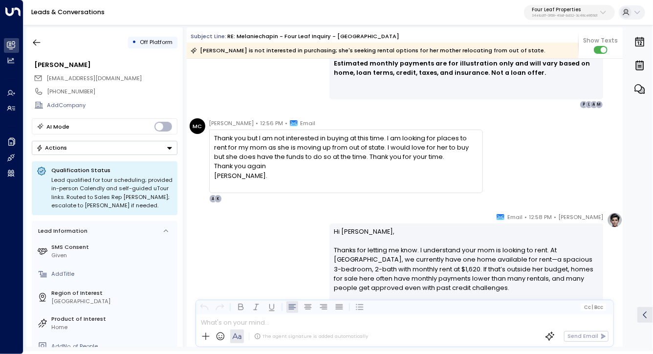
scroll to position [1091, 0]
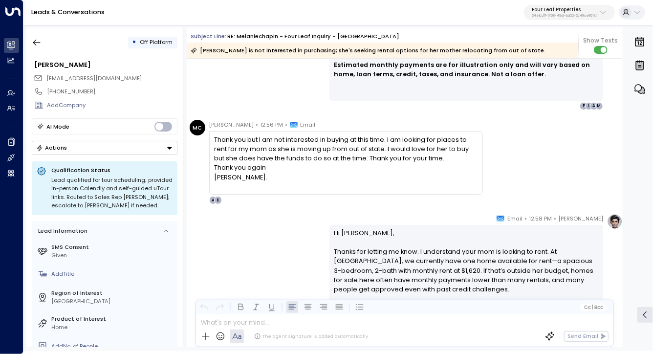
click at [246, 168] on div "Thank you again" at bounding box center [345, 167] width 263 height 9
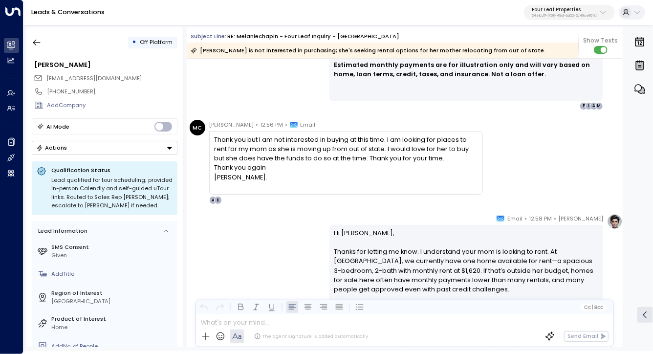
click at [258, 130] on div "Melanie Chapin • 12:56 PM • Email Thank you but I am not interested in buying a…" at bounding box center [346, 162] width 274 height 85
click at [258, 135] on div "Thank you but I am not interested in buying at this time. I am looking for plac…" at bounding box center [345, 158] width 263 height 47
drag, startPoint x: 258, startPoint y: 134, endPoint x: 267, endPoint y: 178, distance: 45.4
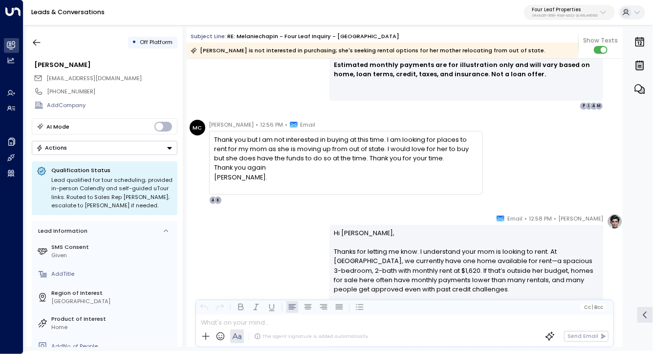
click at [267, 178] on div "Thank you but I am not interested in buying at this time. I am looking for plac…" at bounding box center [345, 158] width 263 height 47
click at [267, 178] on div "Melanie Chapin." at bounding box center [345, 177] width 263 height 9
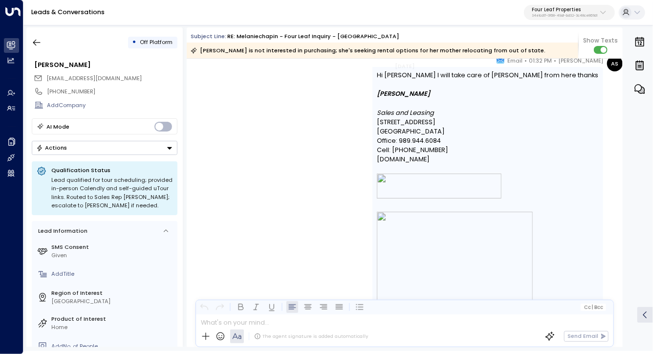
scroll to position [1639, 0]
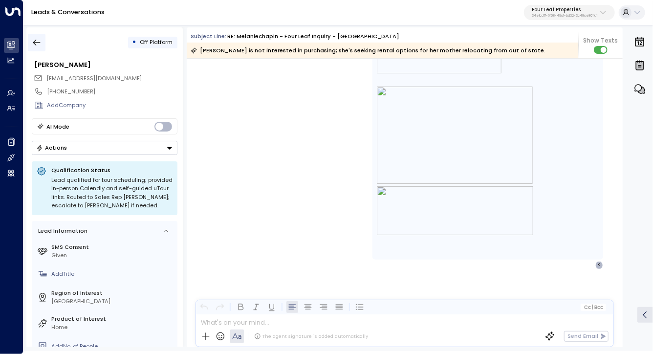
click at [30, 47] on button "button" at bounding box center [37, 43] width 18 height 18
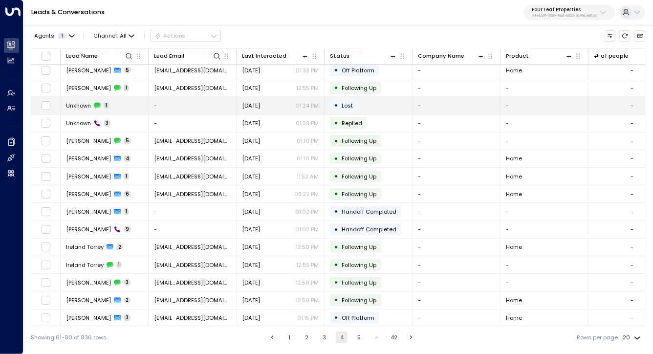
scroll to position [93, 0]
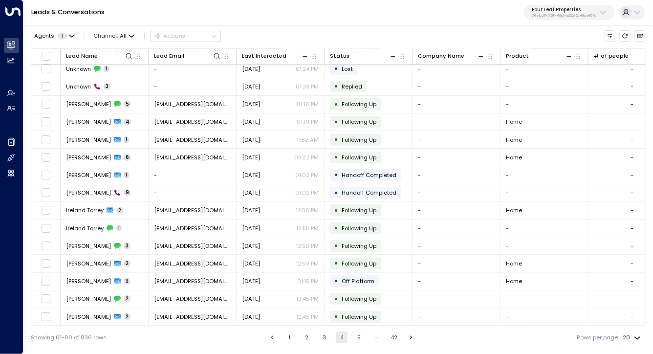
click at [358, 342] on button "5" at bounding box center [359, 337] width 12 height 12
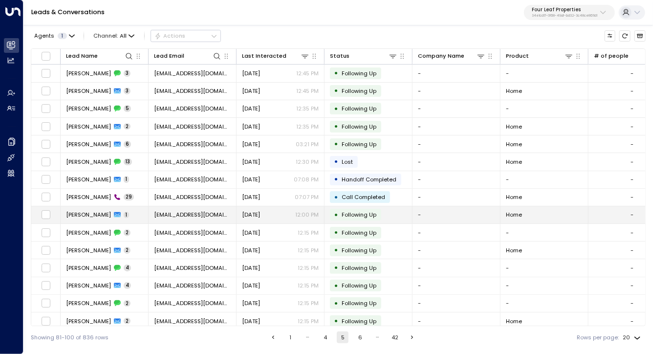
scroll to position [93, 0]
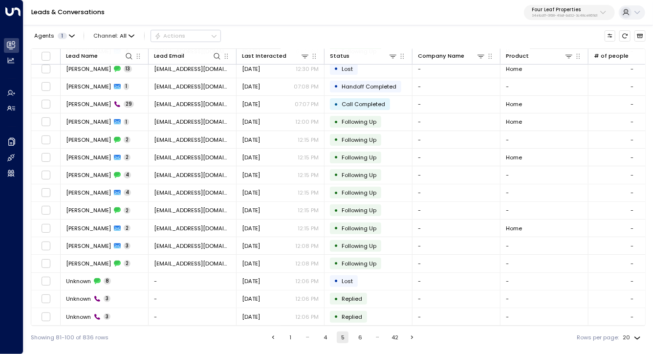
click at [356, 341] on button "6" at bounding box center [360, 337] width 12 height 12
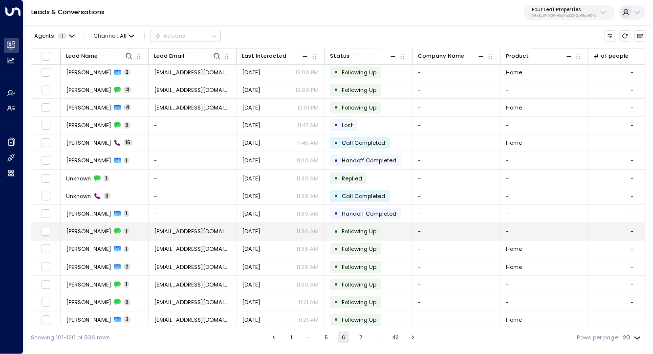
scroll to position [54, 0]
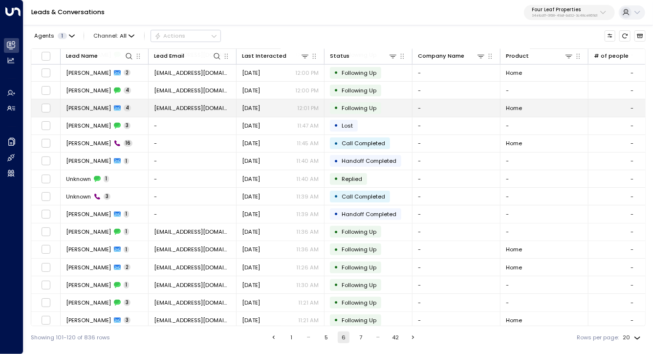
click at [95, 106] on span "Kassandra Fancett" at bounding box center [88, 108] width 45 height 8
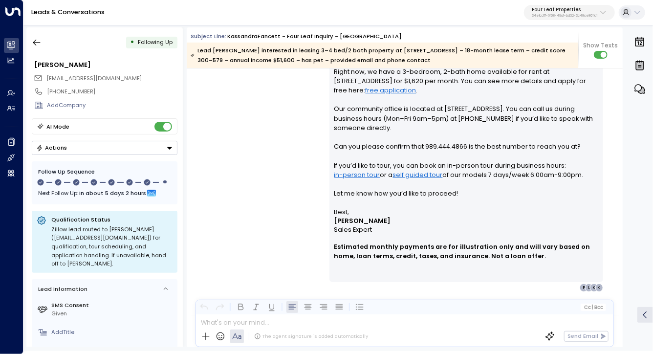
scroll to position [510, 0]
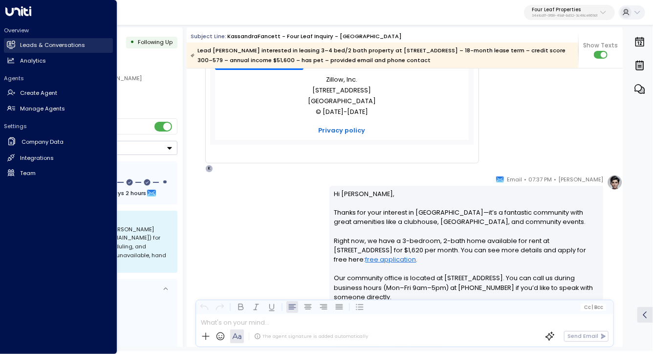
click at [20, 43] on h2 "Leads & Conversations" at bounding box center [52, 45] width 65 height 8
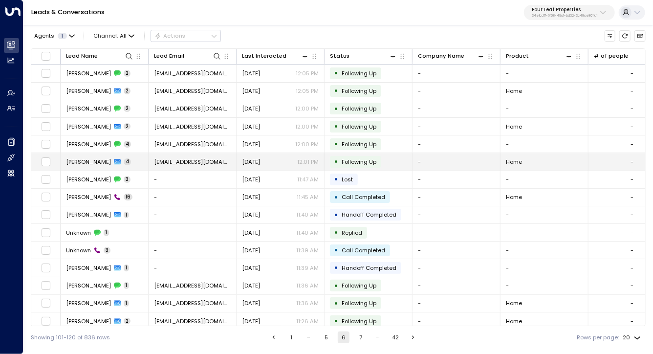
scroll to position [93, 0]
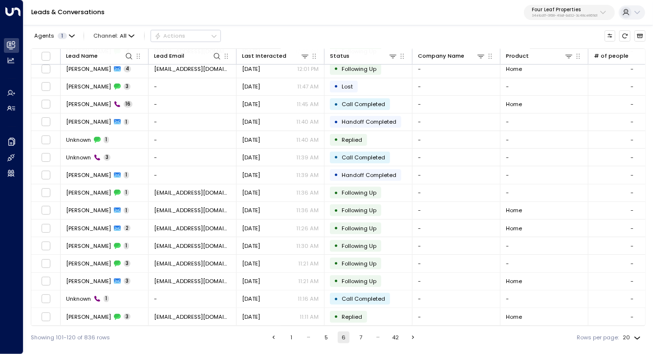
click at [374, 339] on div "…" at bounding box center [378, 337] width 12 height 12
click at [418, 338] on div "Showing 101-120 of 836 rows 1 … 5 6 7 … 42 Rows per page: 20 **" at bounding box center [338, 337] width 615 height 22
click at [412, 338] on icon "Go to next page" at bounding box center [413, 337] width 7 height 7
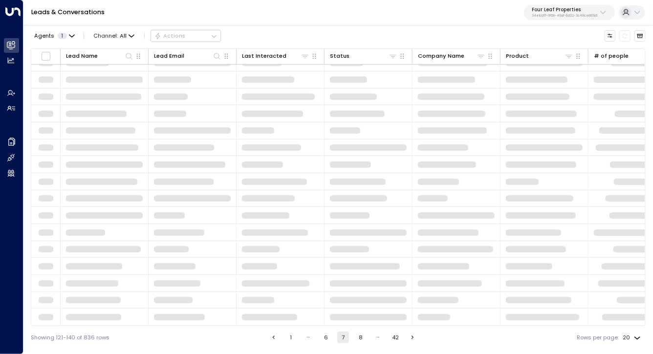
click at [412, 338] on icon "Go to next page" at bounding box center [412, 337] width 7 height 7
click at [412, 338] on icon "Go to next page" at bounding box center [413, 337] width 7 height 7
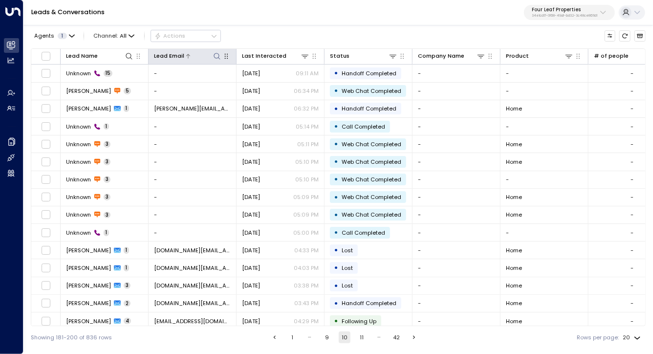
click at [173, 53] on div "Lead Email" at bounding box center [169, 55] width 30 height 9
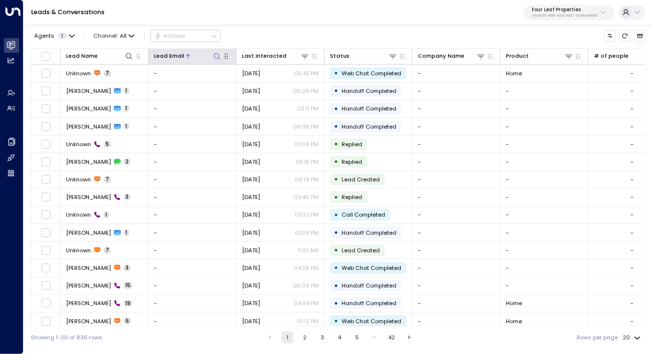
click at [173, 53] on div "Lead Email" at bounding box center [169, 55] width 30 height 9
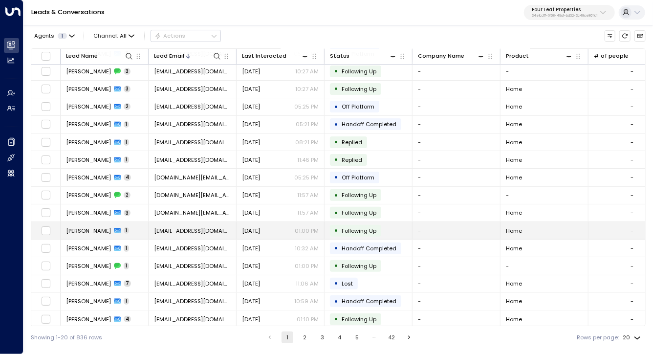
scroll to position [93, 0]
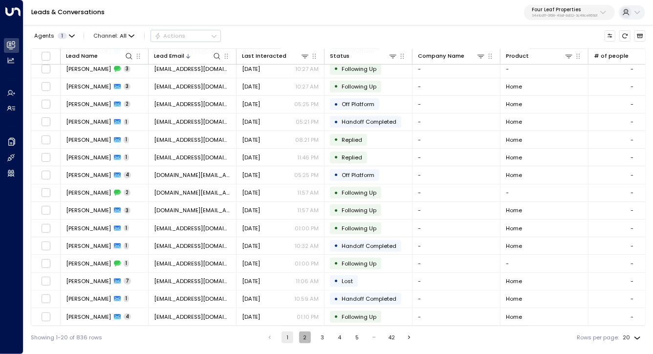
click at [299, 340] on button "2" at bounding box center [305, 337] width 12 height 12
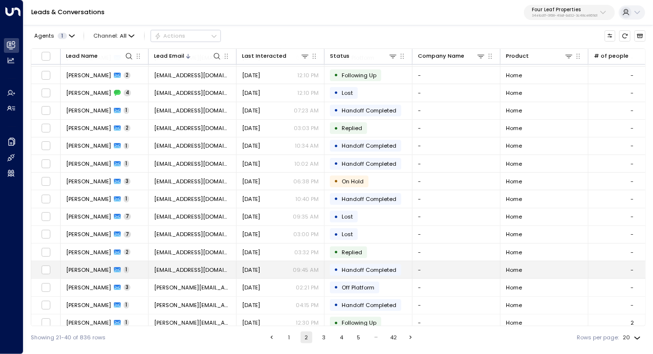
scroll to position [68, 0]
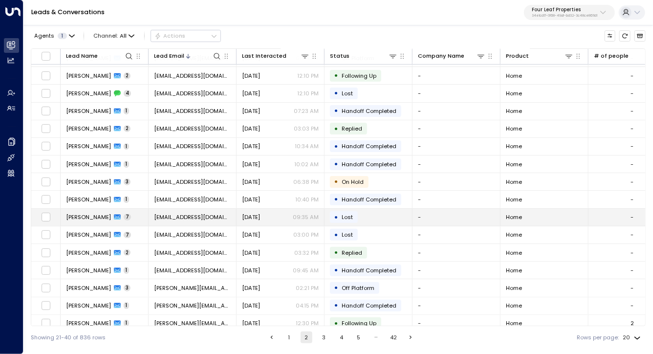
click at [91, 215] on span "Shannon Szymanski" at bounding box center [88, 217] width 45 height 8
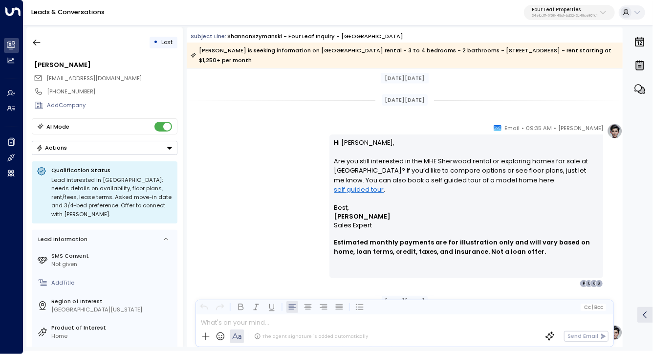
scroll to position [1896, 0]
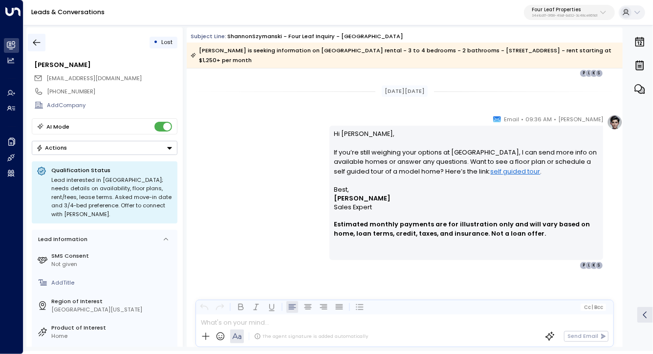
click at [43, 41] on button "button" at bounding box center [37, 43] width 18 height 18
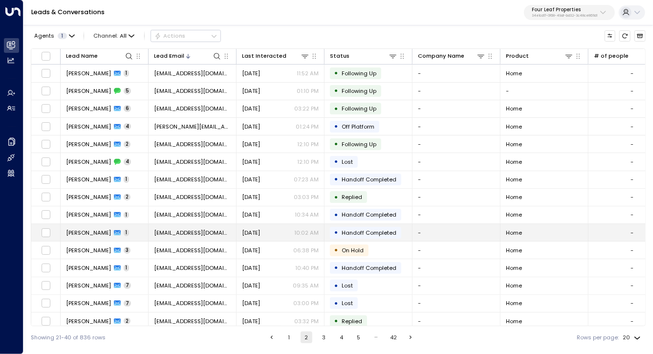
scroll to position [93, 0]
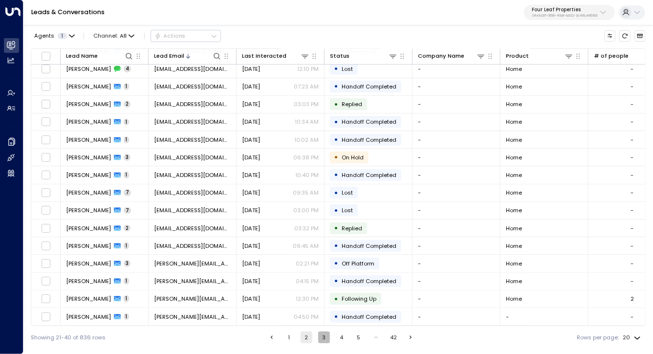
click at [323, 341] on button "3" at bounding box center [324, 337] width 12 height 12
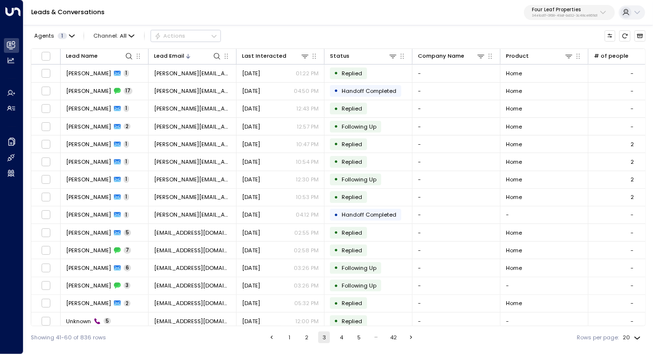
click at [297, 6] on div "Leads & Conversations Four Leaf Properties 34e1cd17-0f68-49af-bd32-3c48ce8611d1" at bounding box center [337, 12] width 629 height 25
click at [292, 25] on div "Agents 1 Channel: All Actions Lead Name Lead Email Last Interacted Status Compa…" at bounding box center [338, 185] width 615 height 325
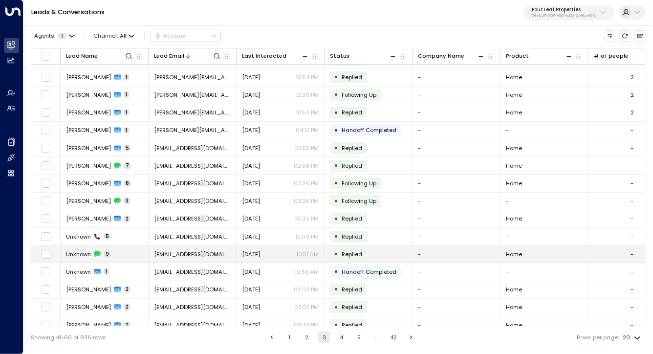
scroll to position [93, 0]
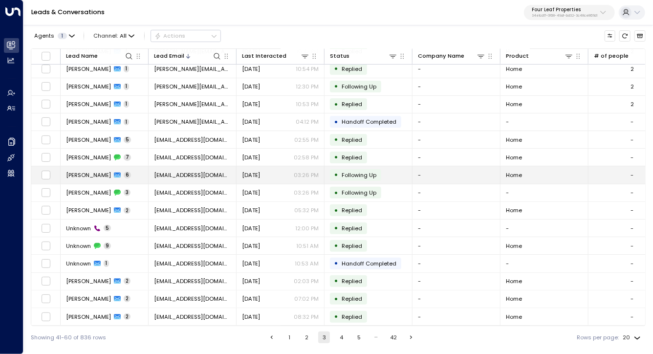
click at [84, 173] on span "Shawn Abu" at bounding box center [88, 175] width 45 height 8
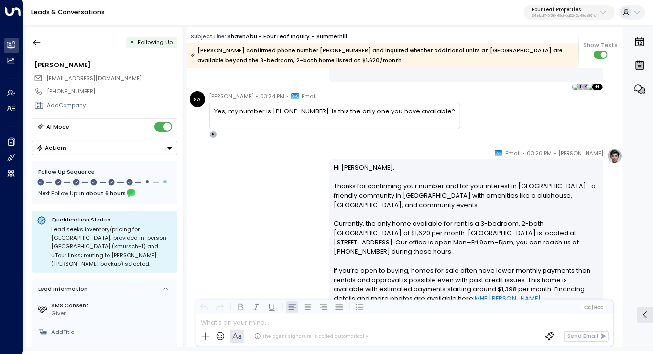
scroll to position [642, 0]
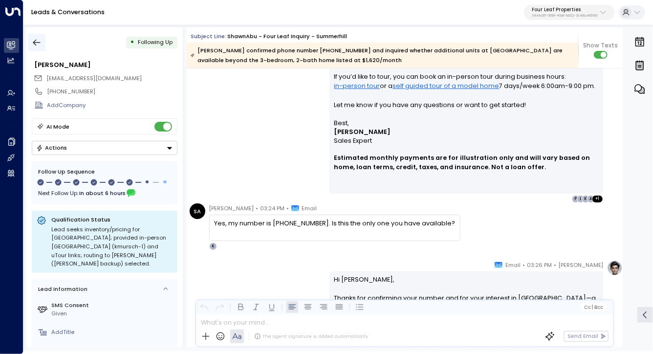
click at [32, 47] on button "button" at bounding box center [37, 43] width 18 height 18
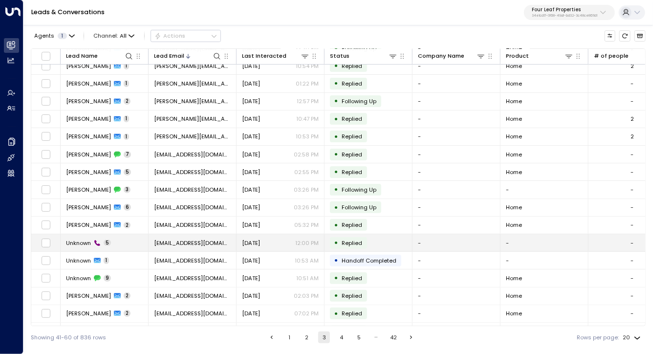
scroll to position [93, 0]
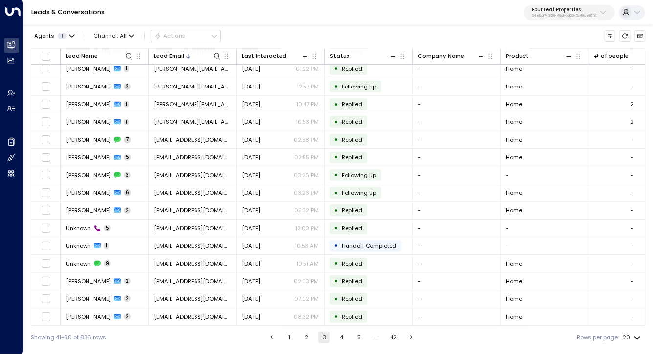
click at [336, 340] on button "4" at bounding box center [342, 337] width 12 height 12
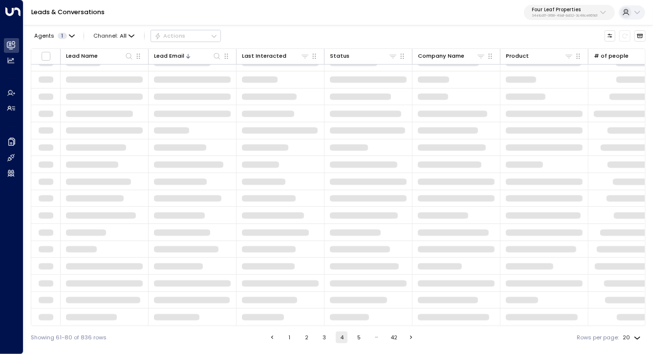
scroll to position [93, 0]
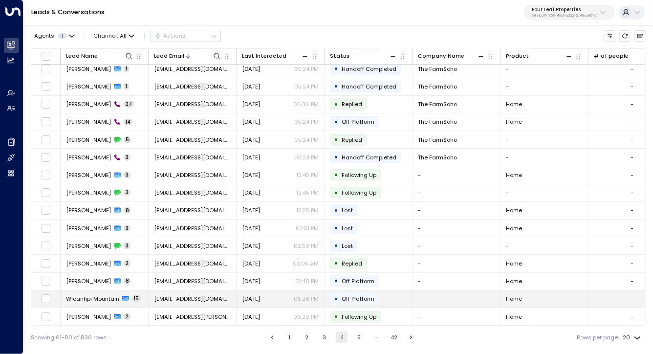
click at [86, 301] on span "Wicanhpi Mountain" at bounding box center [92, 299] width 53 height 8
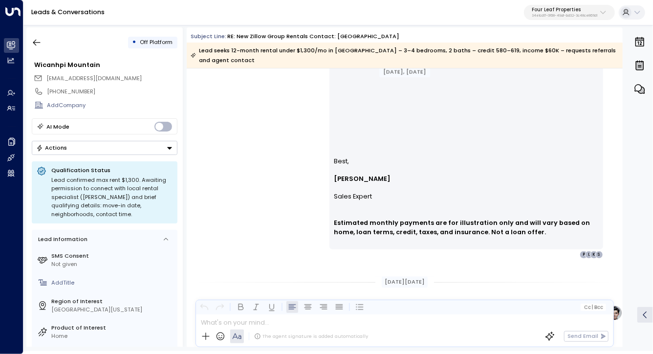
scroll to position [1483, 0]
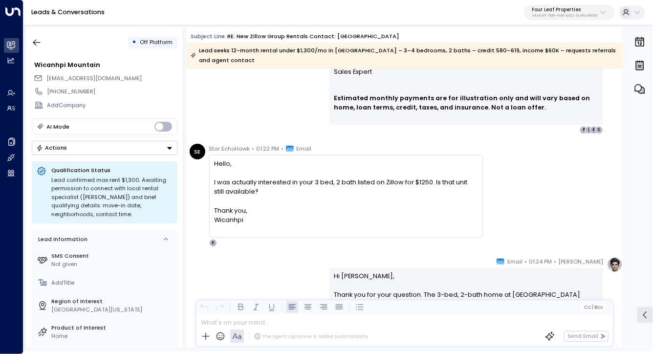
click at [371, 183] on div "I was actually interested in your 3 bed, 2 bath listed on Zillow for $1250. Is …" at bounding box center [345, 186] width 263 height 19
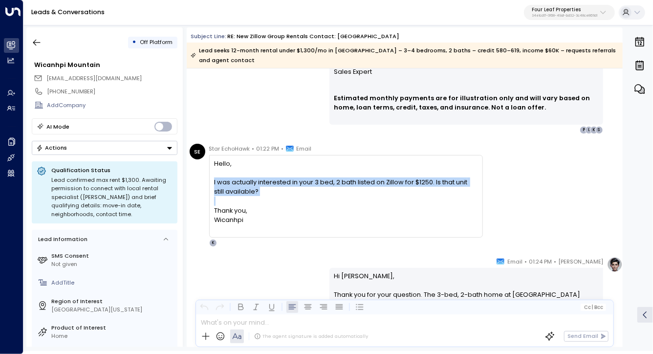
click at [371, 183] on div "I was actually interested in your 3 bed, 2 bath listed on Zillow for $1250. Is …" at bounding box center [345, 186] width 263 height 19
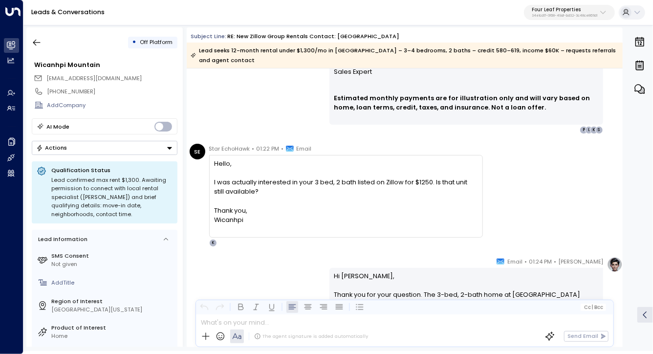
click at [371, 242] on div "Star EchoHawk • 01:22 PM • Email Hello, I was actually interested in your 3 bed…" at bounding box center [346, 195] width 274 height 103
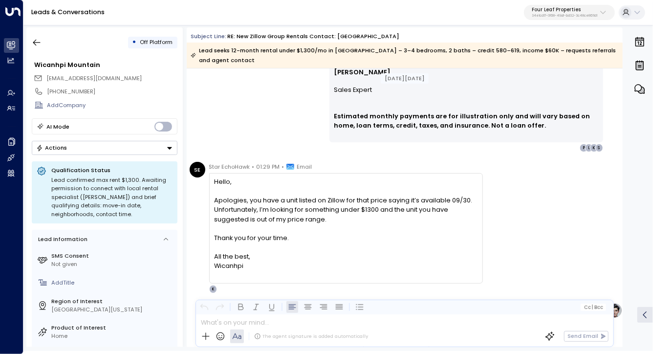
scroll to position [1955, 0]
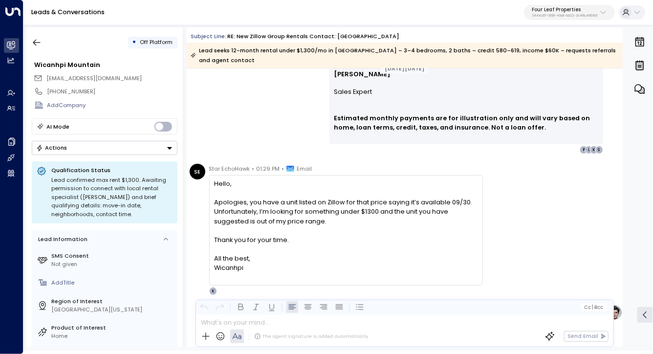
click at [371, 208] on div "Apologies, you have a unit listed on Zillow for that price saying it’s availabl…" at bounding box center [345, 211] width 263 height 28
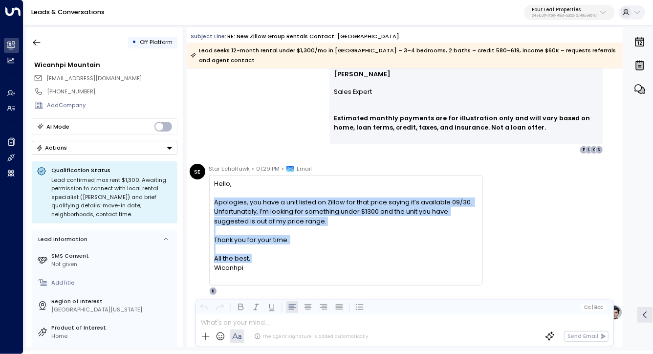
drag, startPoint x: 371, startPoint y: 208, endPoint x: 363, endPoint y: 256, distance: 48.1
click at [363, 256] on div "Hello, Apologies, you have a unit listed on Zillow for that price saying it’s a…" at bounding box center [345, 230] width 263 height 103
click at [363, 256] on div "All the best," at bounding box center [345, 258] width 263 height 9
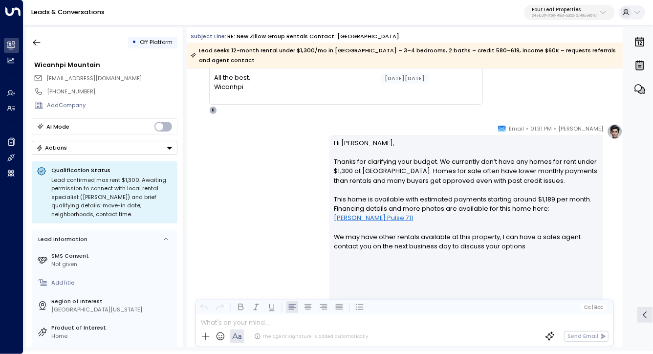
scroll to position [2135, 0]
click at [408, 172] on p "Hi Wicanhpi, Thanks for clarifying your budget. We currently don’t have any hom…" at bounding box center [466, 261] width 264 height 244
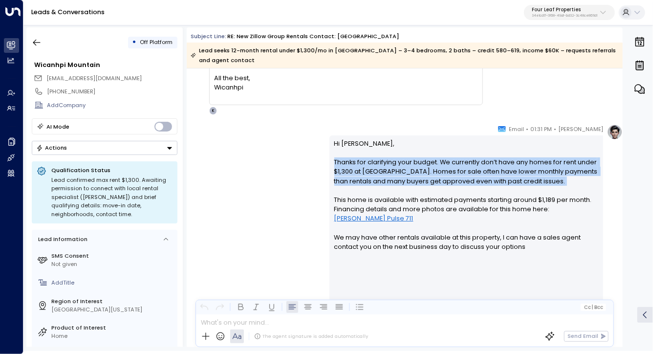
click at [408, 172] on p "Hi Wicanhpi, Thanks for clarifying your budget. We currently don’t have any hom…" at bounding box center [466, 261] width 264 height 244
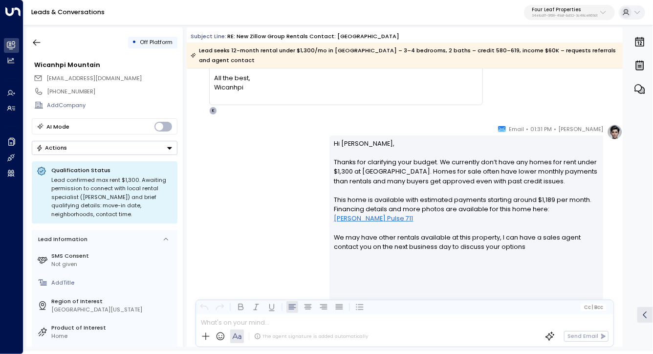
click at [274, 195] on div "Katie Olson • 01:31 PM • Email Hi Wicanhpi, Thanks for clarifying your budget. …" at bounding box center [405, 308] width 436 height 369
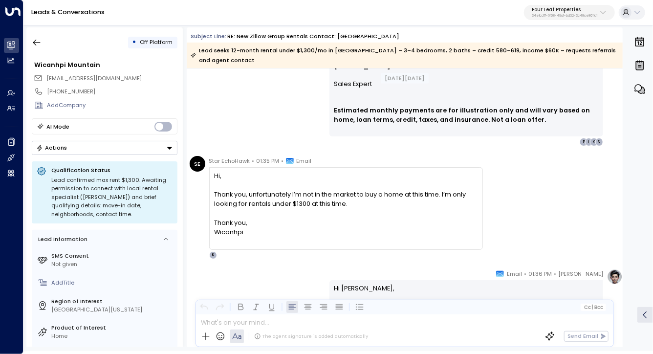
scroll to position [2480, 0]
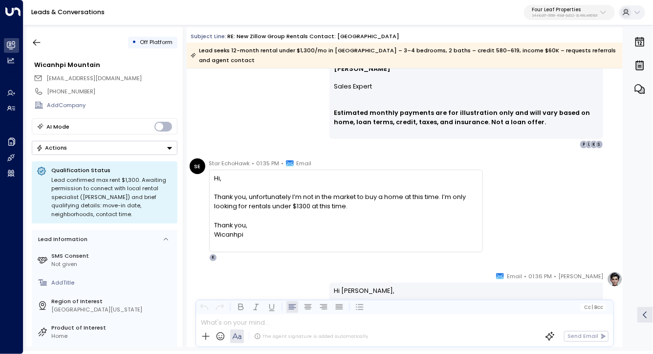
click at [274, 201] on div "Thank you, unfortunately I’m not in the market to buy a home at this time. I’m …" at bounding box center [345, 201] width 263 height 19
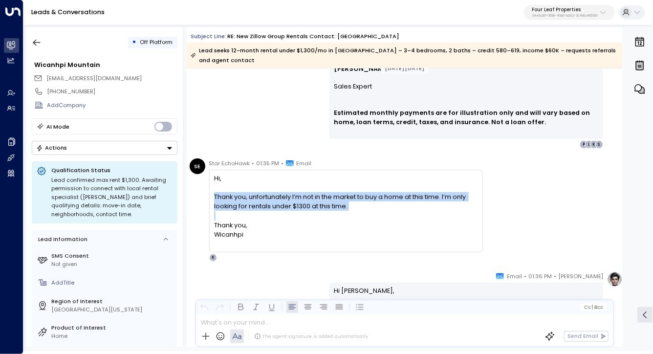
click at [274, 201] on div "Thank you, unfortunately I’m not in the market to buy a home at this time. I’m …" at bounding box center [345, 201] width 263 height 19
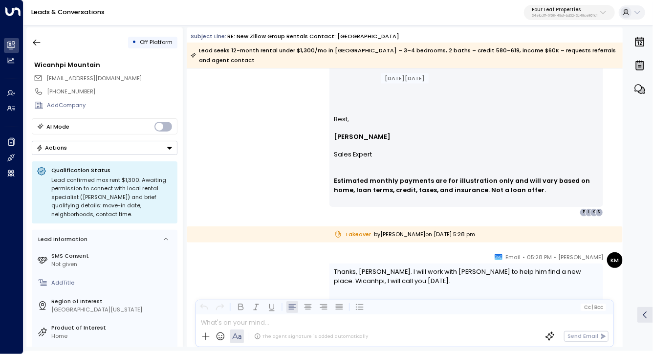
scroll to position [3852, 0]
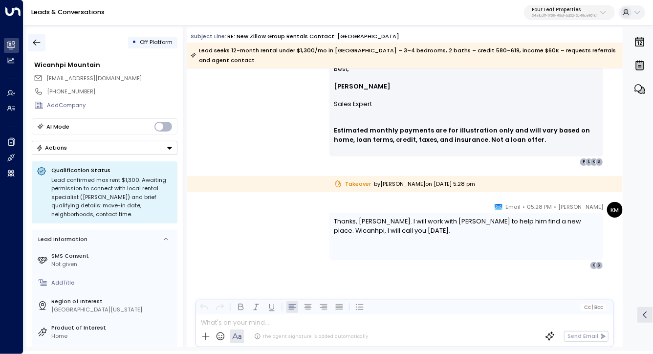
click at [36, 43] on icon "button" at bounding box center [37, 43] width 10 height 10
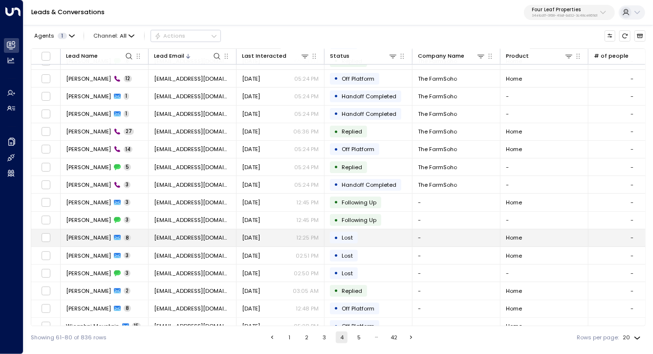
scroll to position [71, 0]
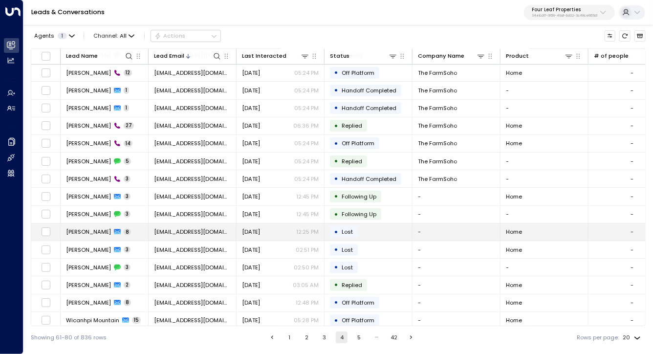
click at [109, 228] on span "Jordan Pittsenbarger" at bounding box center [88, 232] width 45 height 8
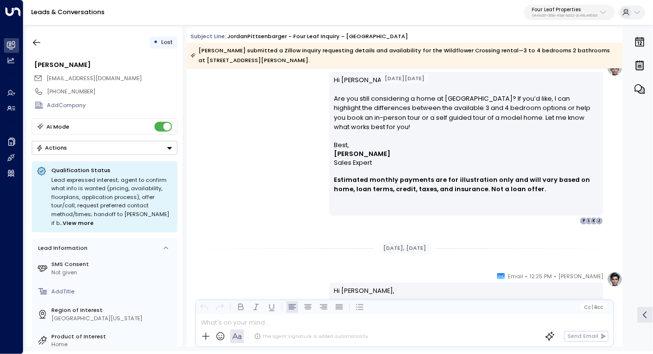
scroll to position [2133, 0]
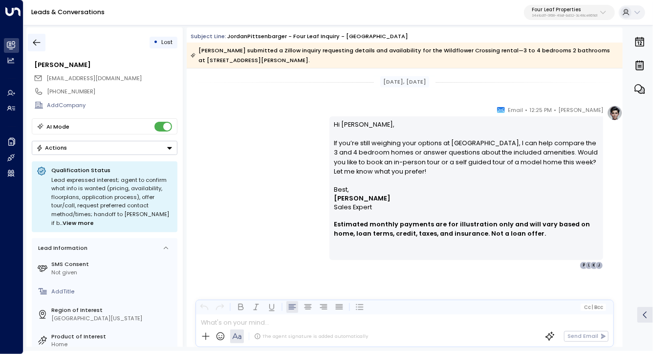
click at [38, 38] on icon "button" at bounding box center [37, 43] width 10 height 10
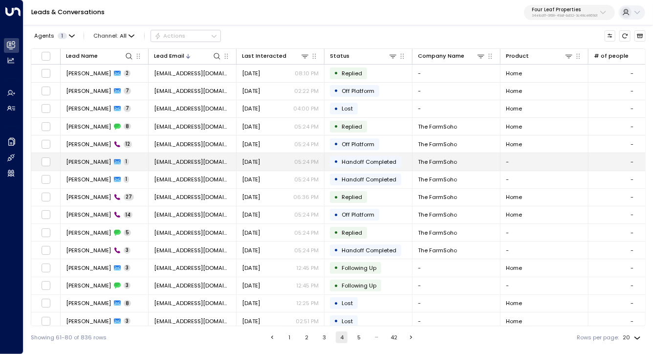
scroll to position [93, 0]
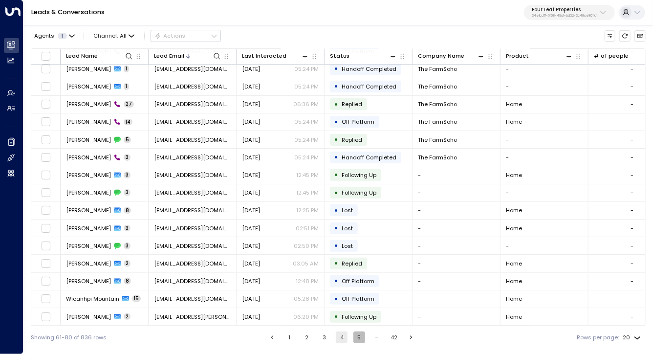
click at [359, 337] on button "5" at bounding box center [359, 337] width 12 height 12
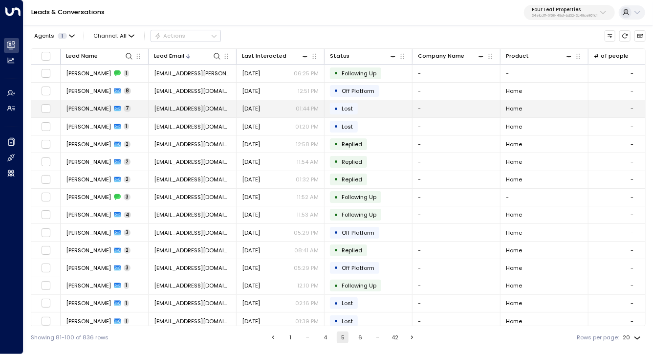
click at [82, 108] on span "Catherine Lowman" at bounding box center [88, 109] width 45 height 8
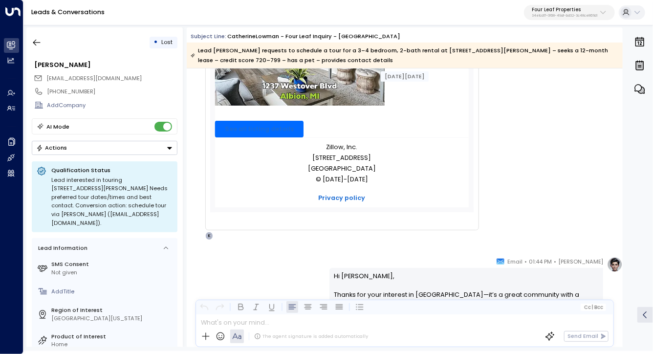
scroll to position [730, 0]
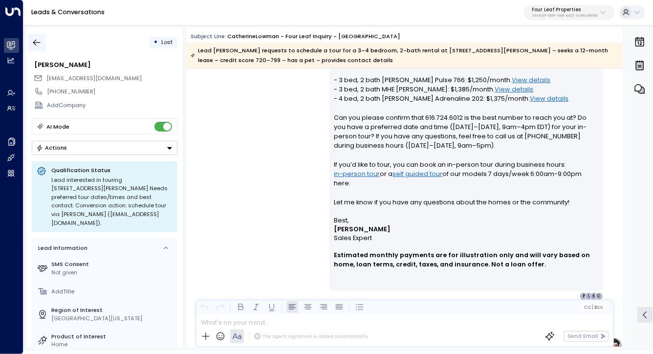
click at [37, 43] on icon "button" at bounding box center [37, 43] width 10 height 10
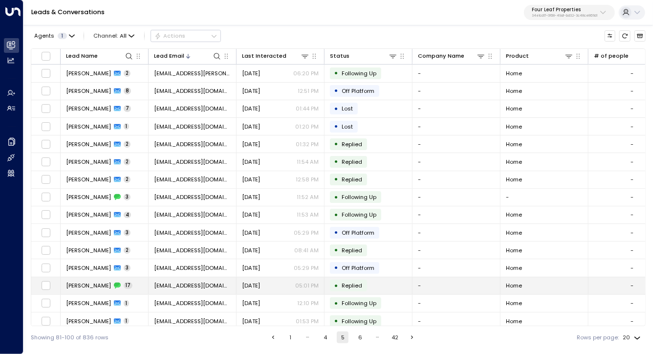
scroll to position [93, 0]
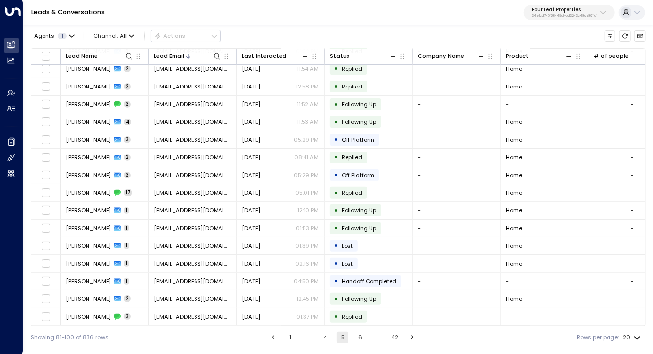
click at [362, 341] on button "6" at bounding box center [360, 337] width 12 height 12
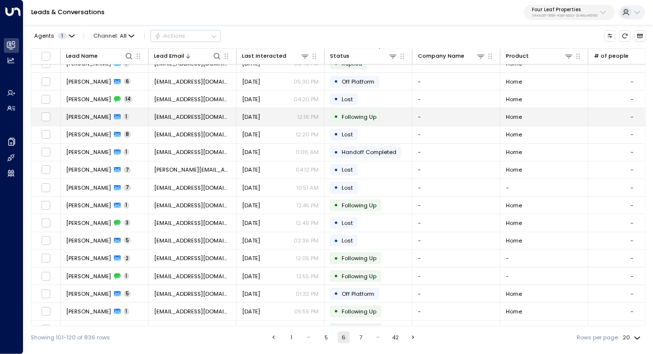
scroll to position [44, 0]
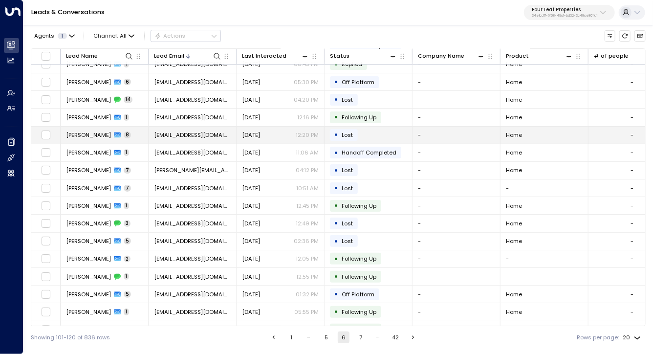
click at [97, 131] on span "Michelle Nalevayko" at bounding box center [88, 135] width 45 height 8
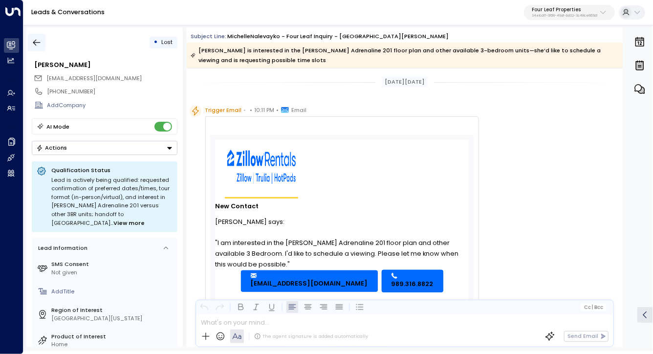
click at [33, 47] on button "button" at bounding box center [37, 43] width 18 height 18
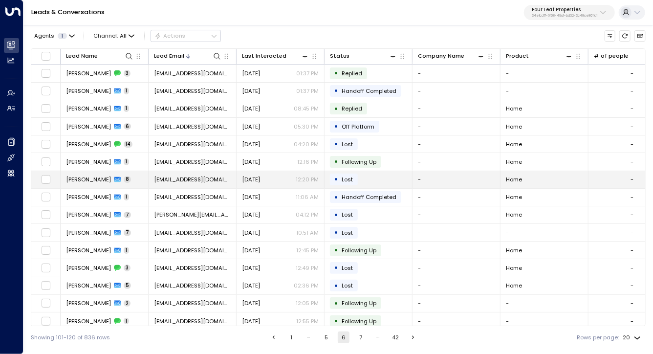
scroll to position [93, 0]
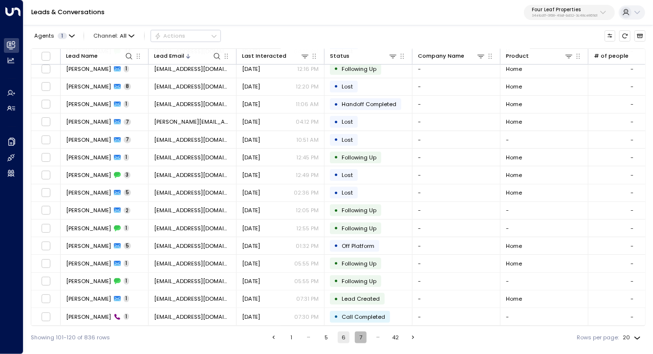
click at [361, 335] on button "7" at bounding box center [361, 337] width 12 height 12
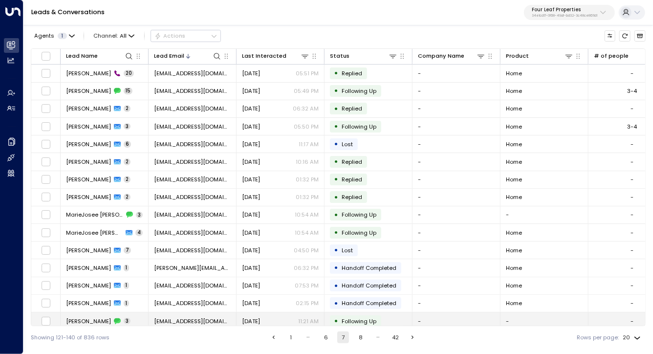
scroll to position [93, 0]
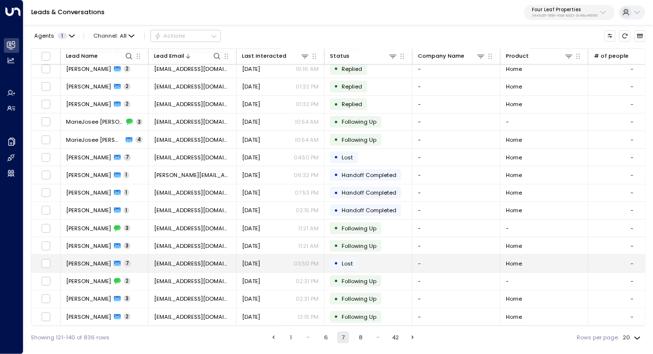
click at [91, 258] on td "Jessica Lowe 7" at bounding box center [105, 263] width 88 height 17
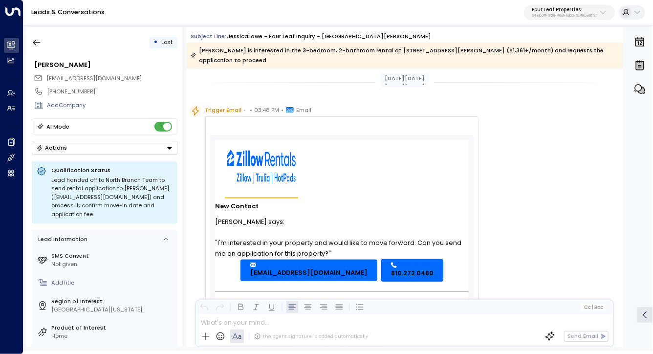
scroll to position [10, 0]
